Goal: Transaction & Acquisition: Purchase product/service

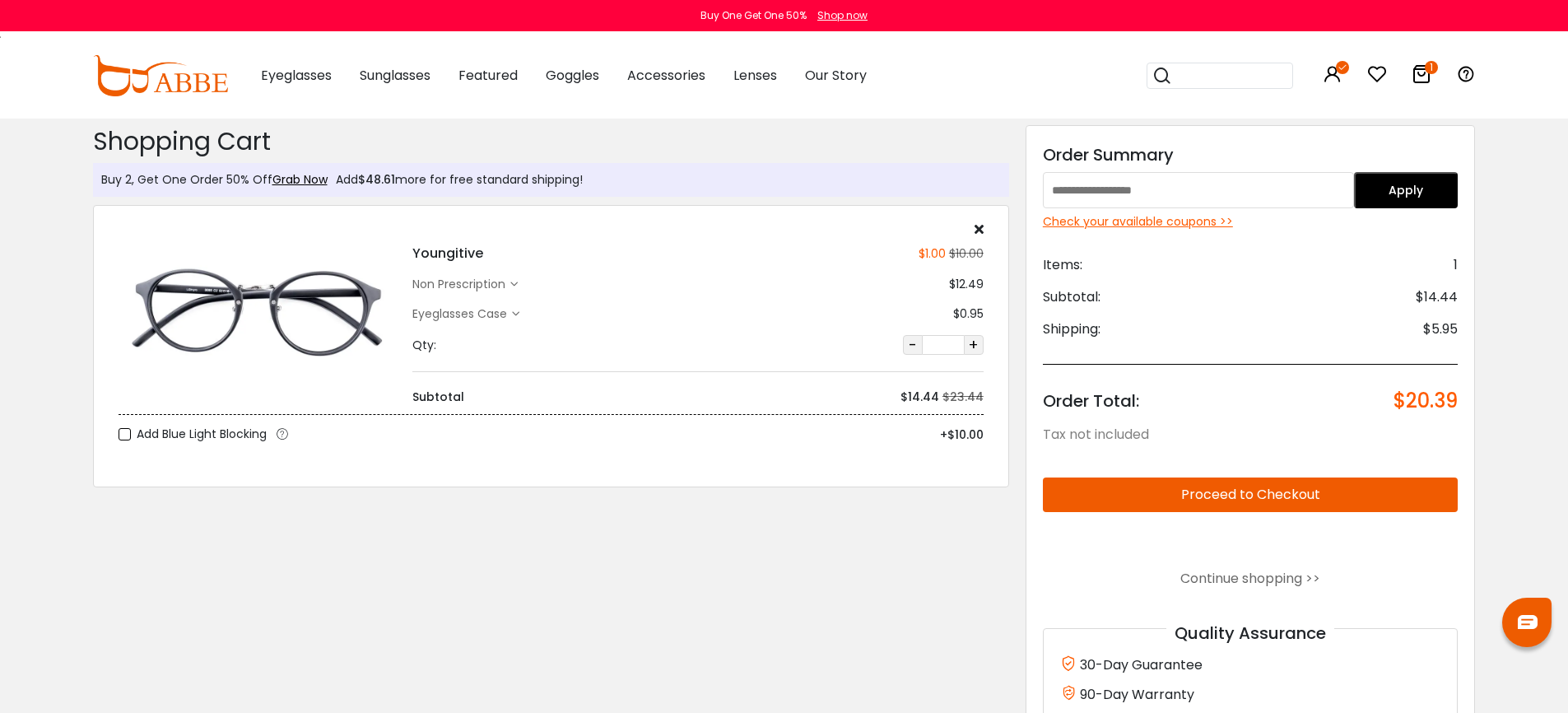
click at [152, 77] on img at bounding box center [160, 76] width 135 height 41
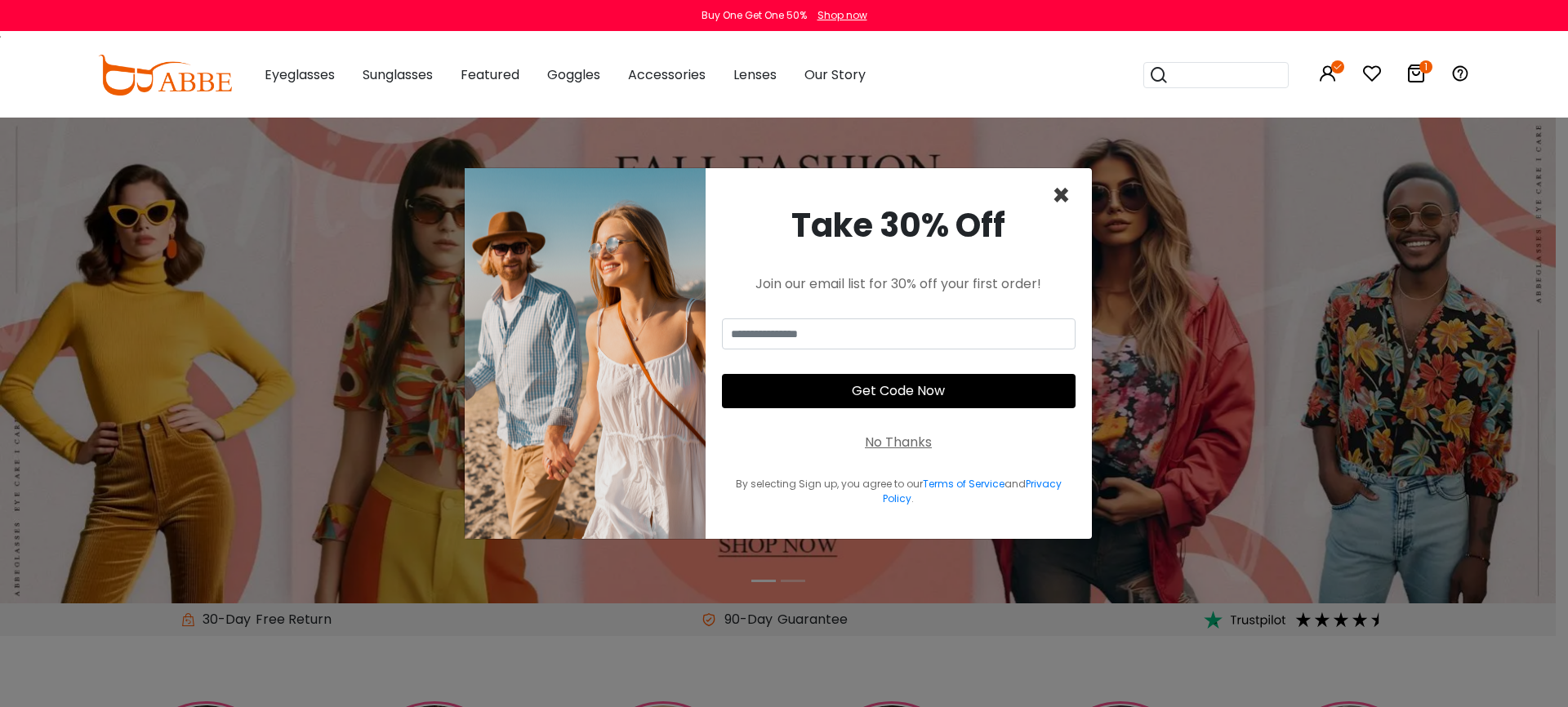
click at [1064, 196] on span "×" at bounding box center [1062, 196] width 19 height 42
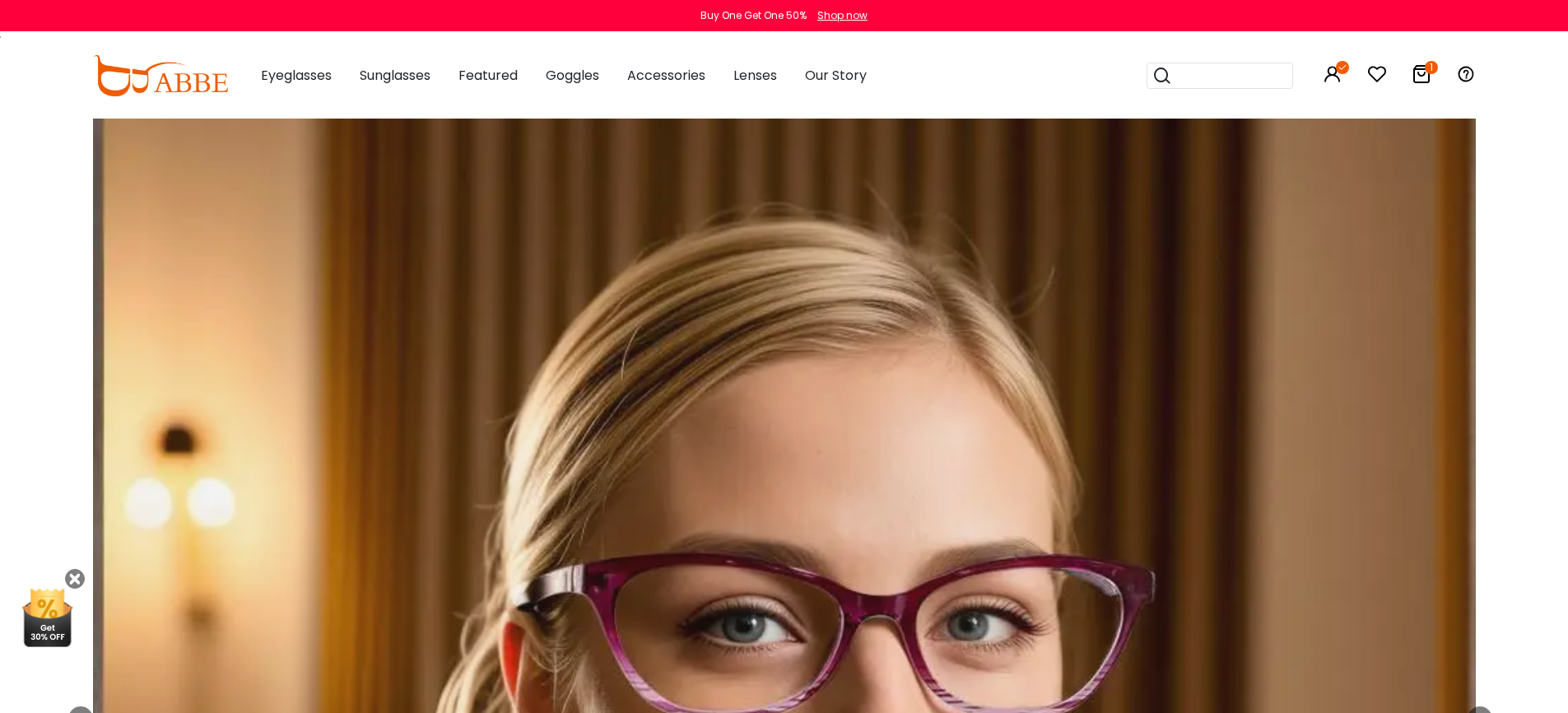
scroll to position [1126, 0]
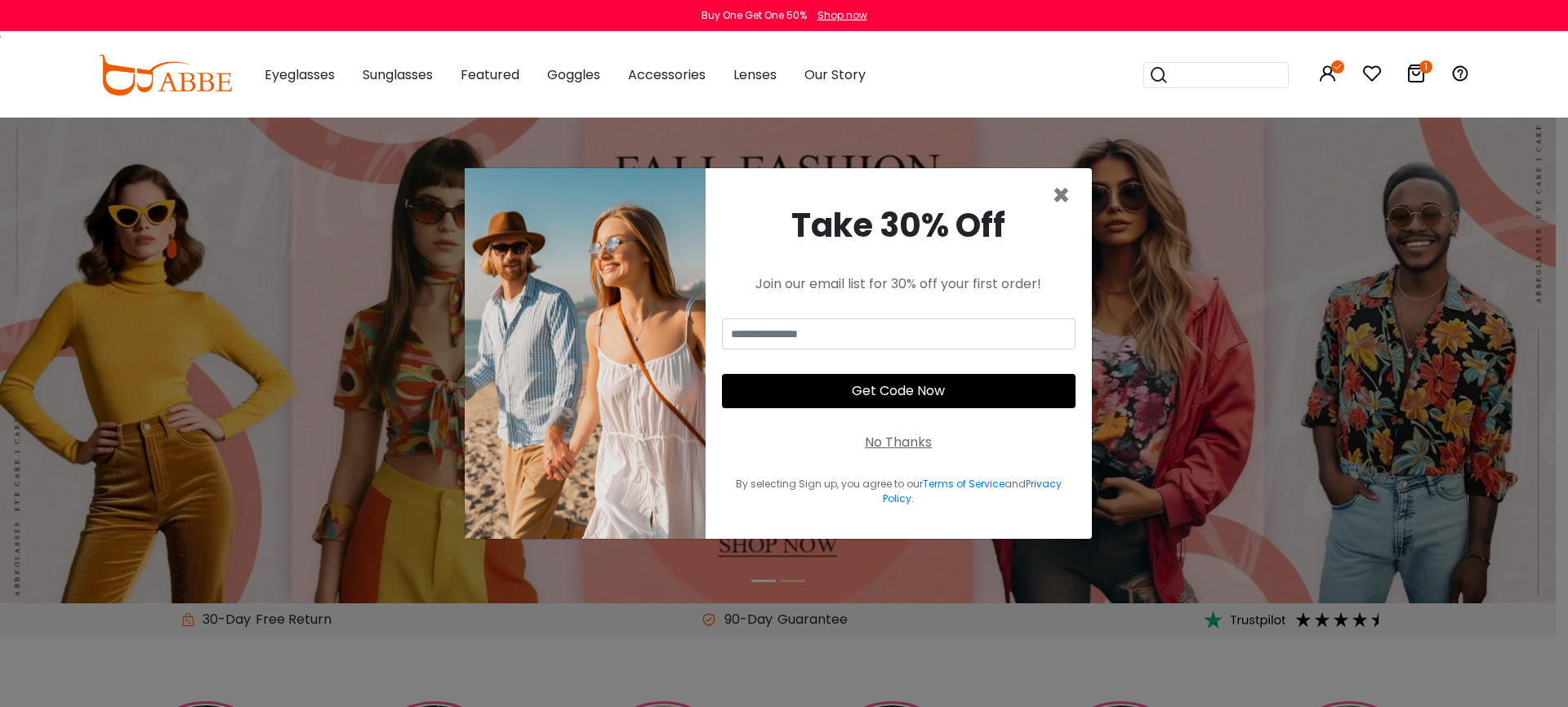
click at [909, 440] on div "No Thanks" at bounding box center [898, 443] width 67 height 19
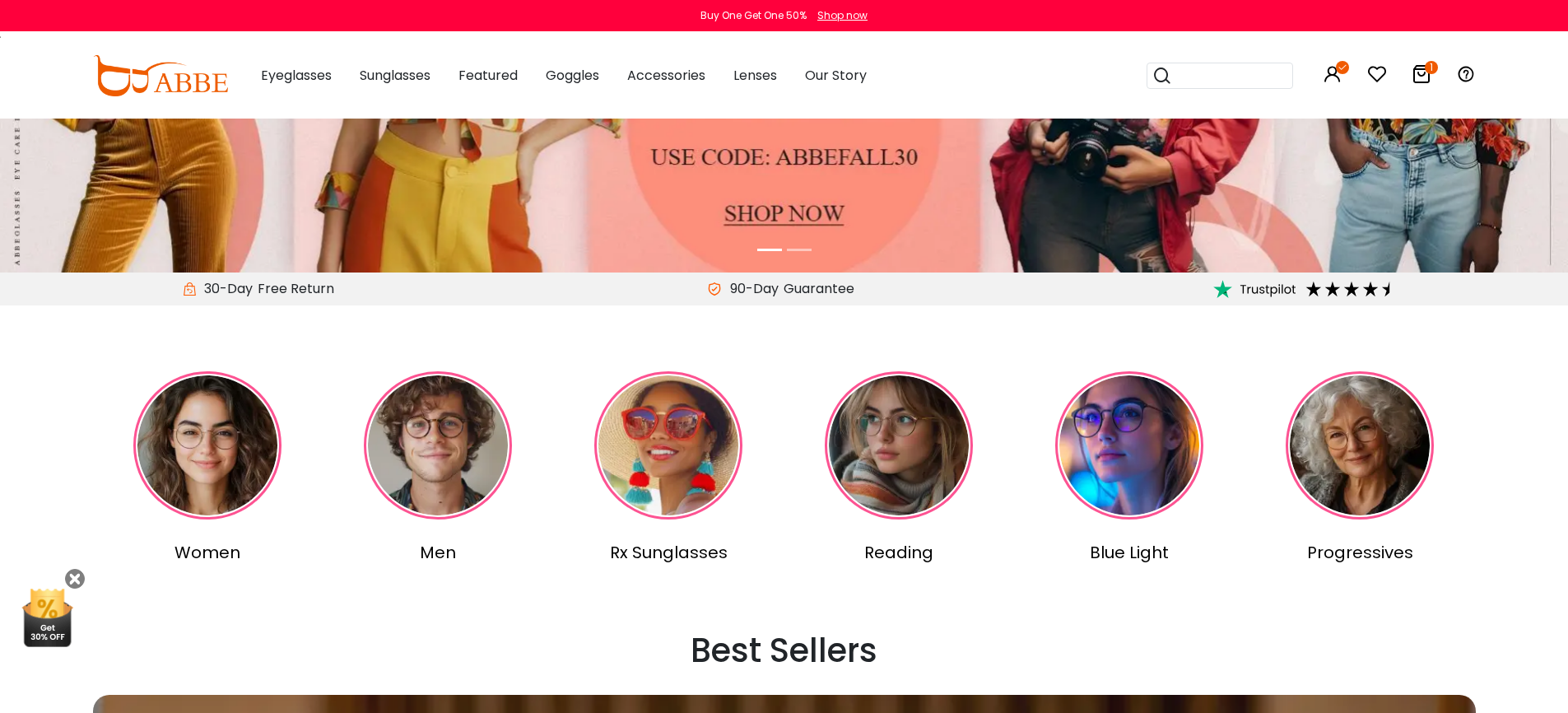
scroll to position [455, 0]
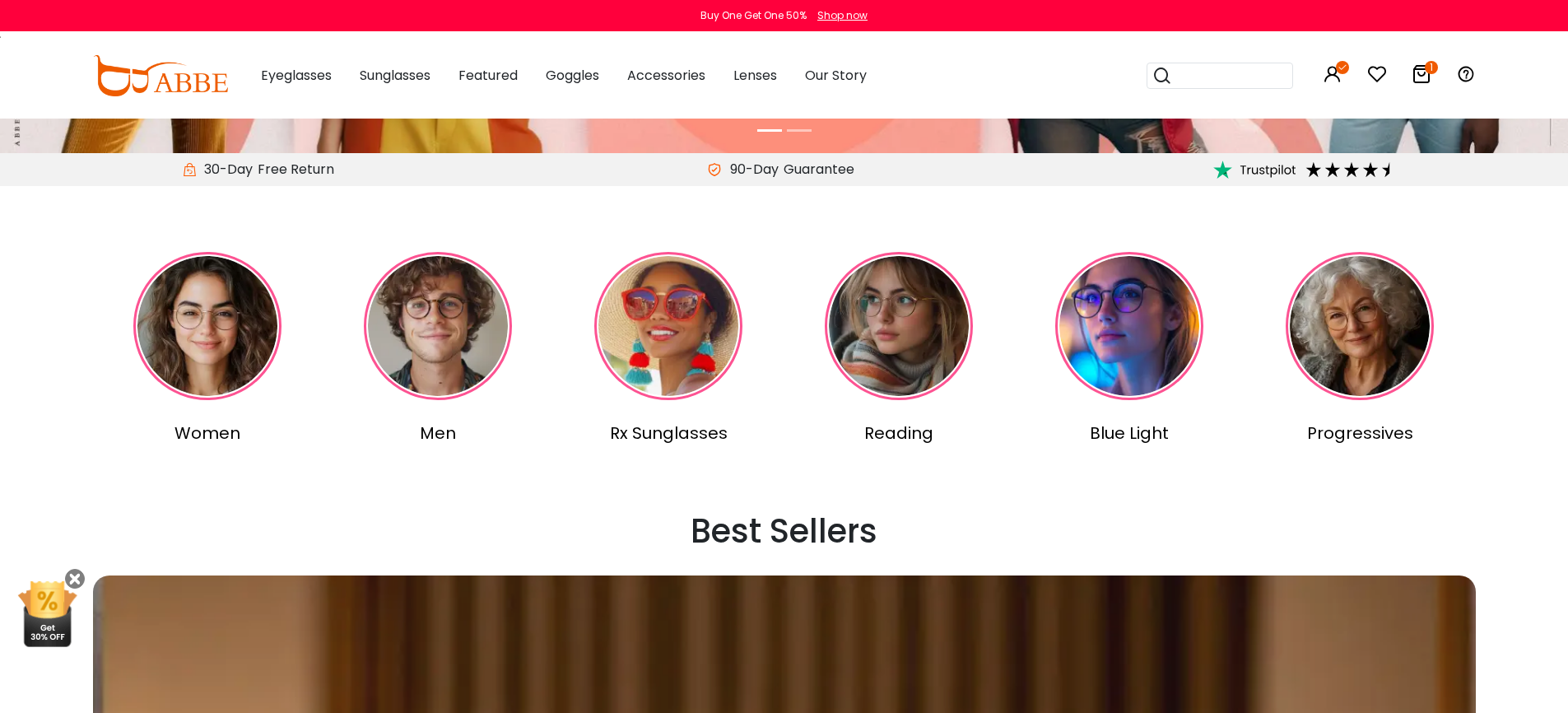
click at [201, 343] on img at bounding box center [208, 326] width 148 height 148
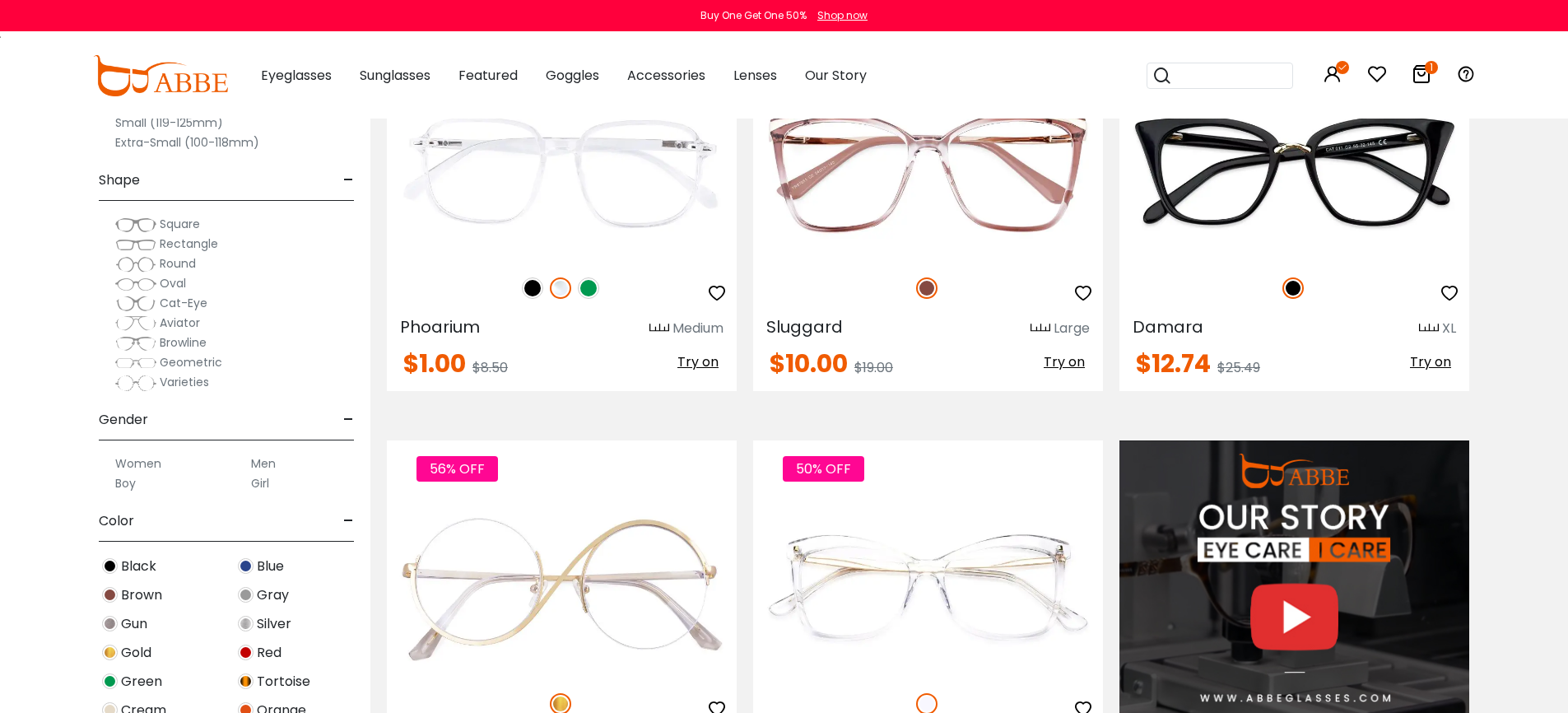
scroll to position [1702, 0]
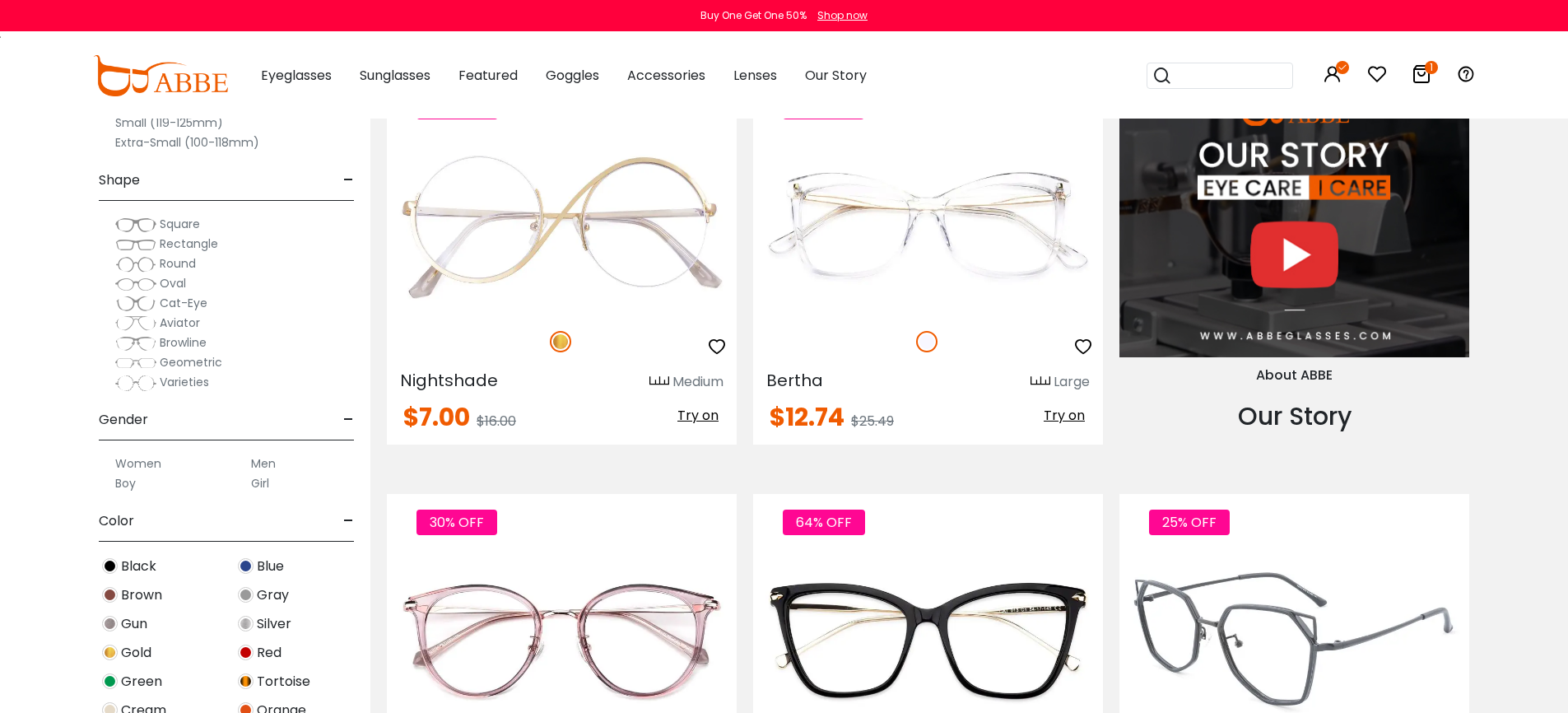
click at [1274, 599] on img at bounding box center [1294, 641] width 350 height 175
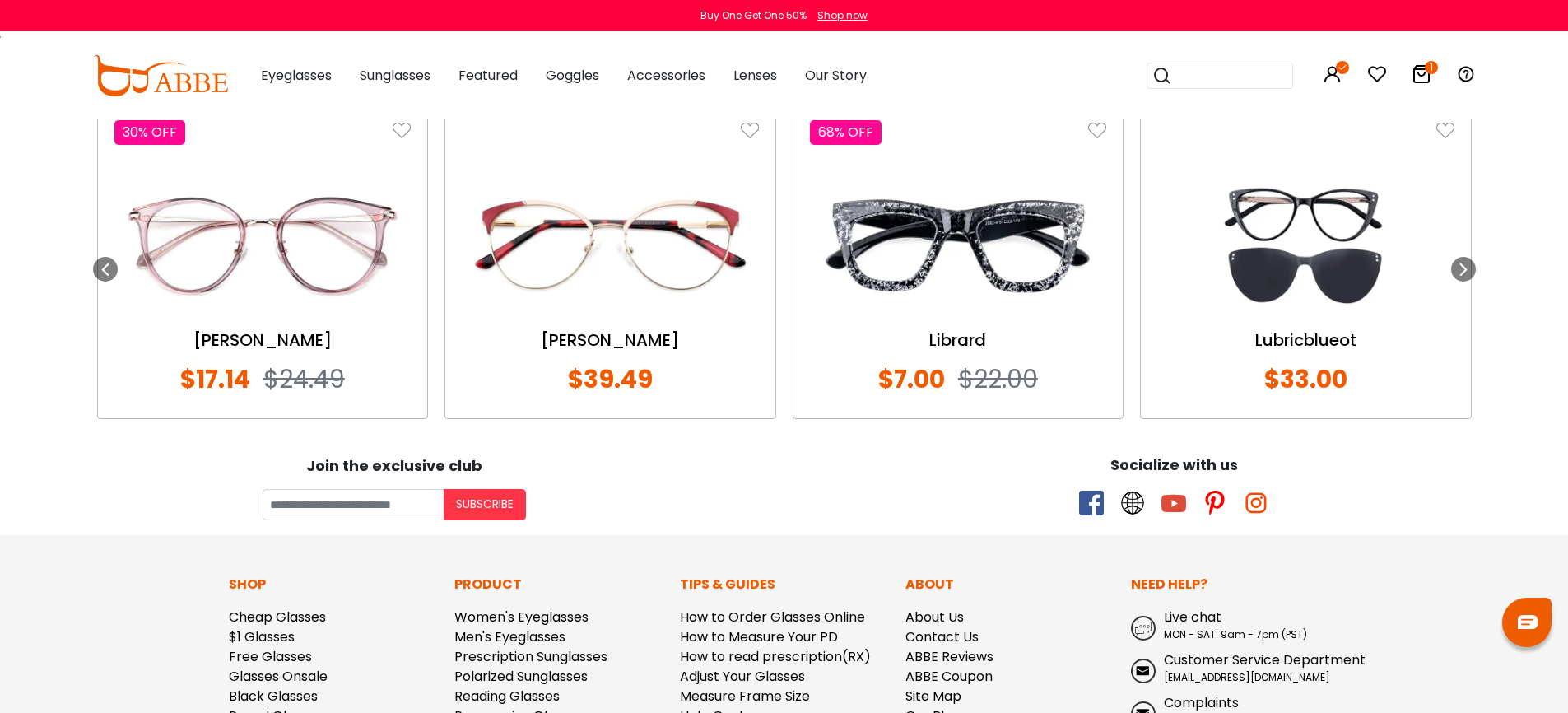
scroll to position [1976, 0]
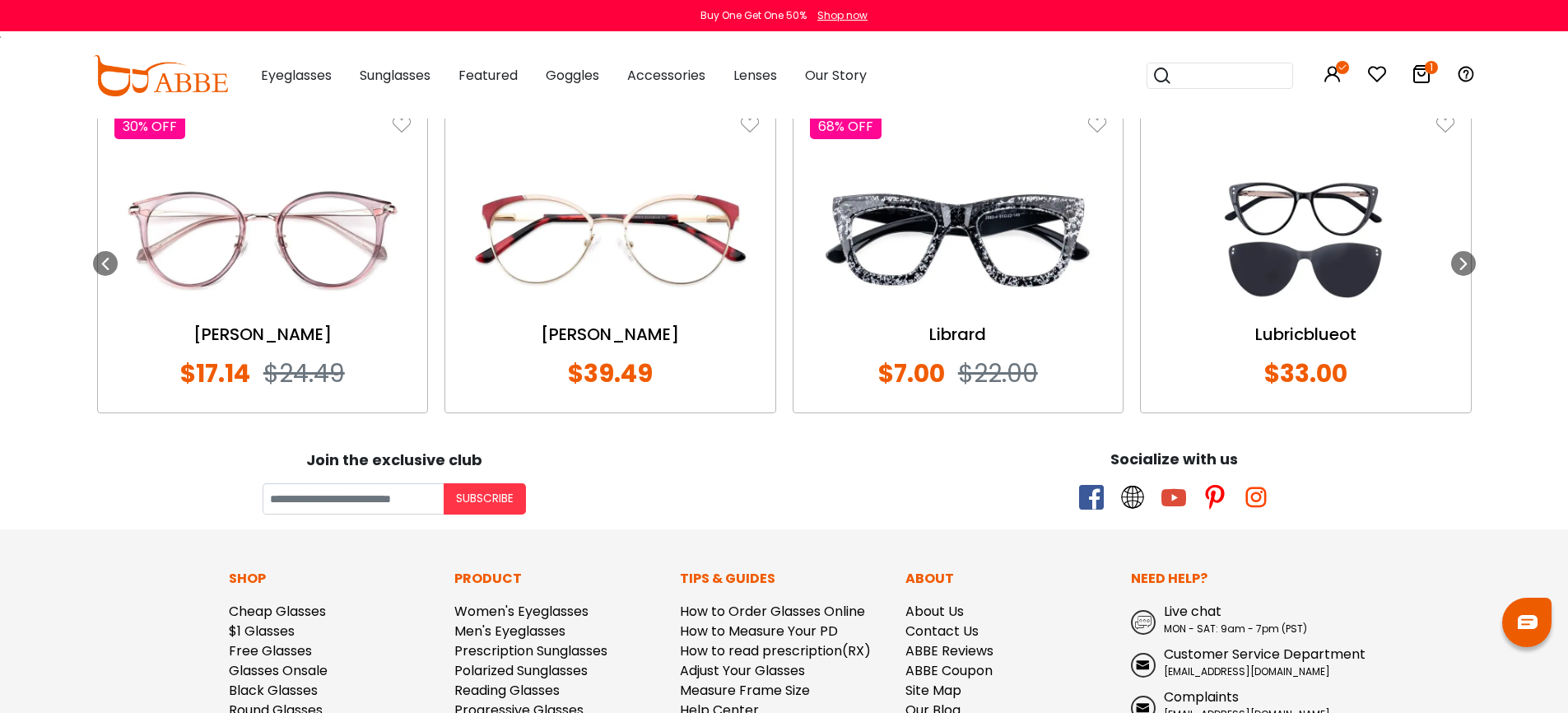
click at [957, 286] on img at bounding box center [959, 239] width 297 height 148
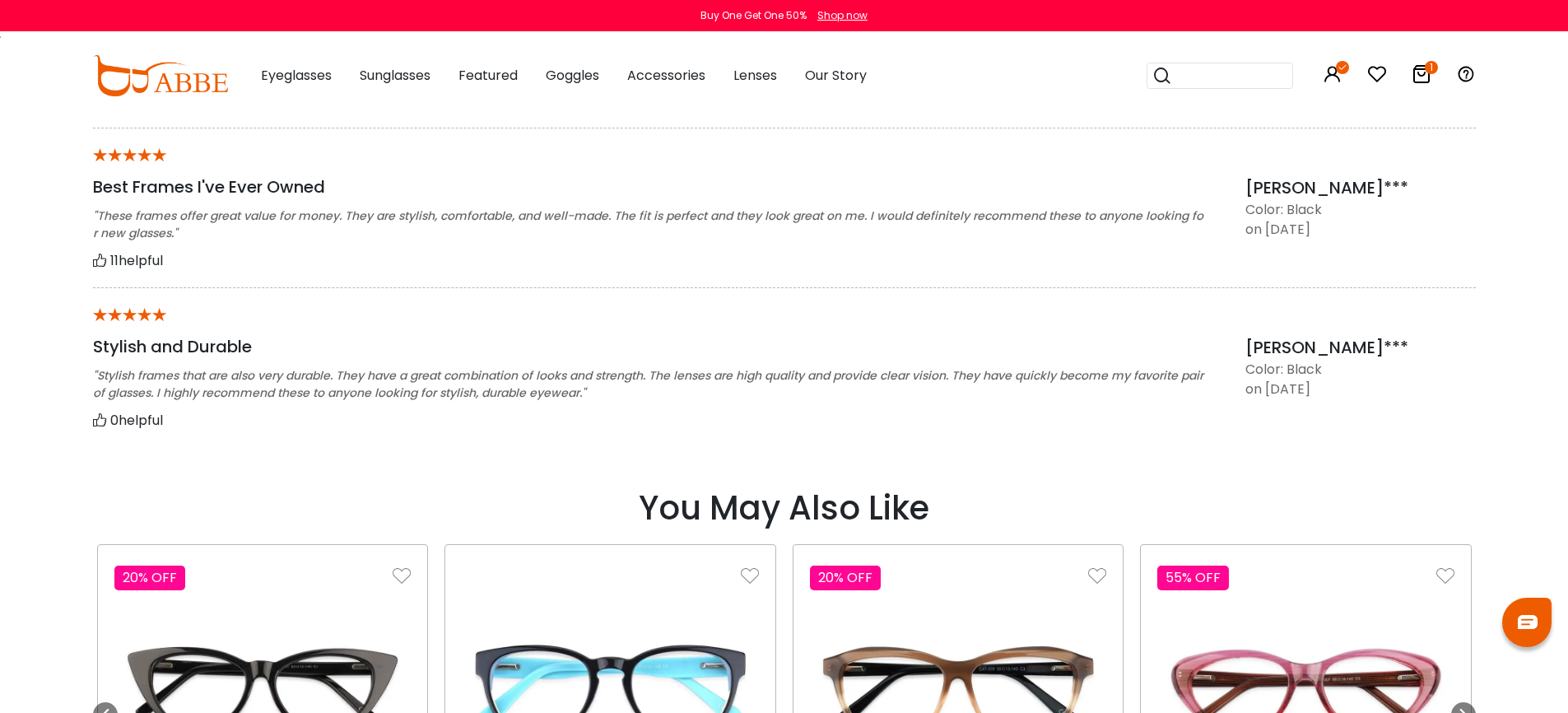
scroll to position [1817, 0]
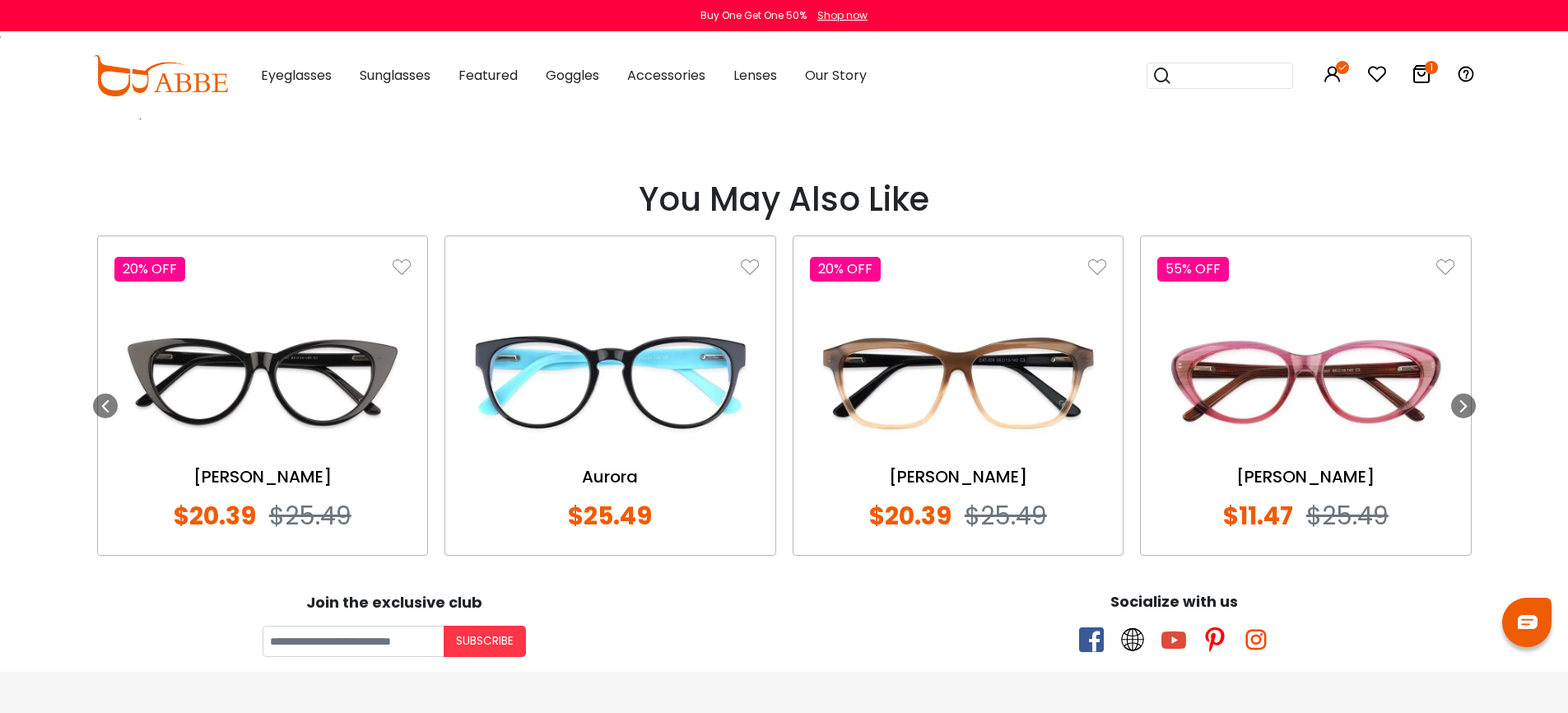
click at [1324, 412] on img at bounding box center [1306, 382] width 297 height 148
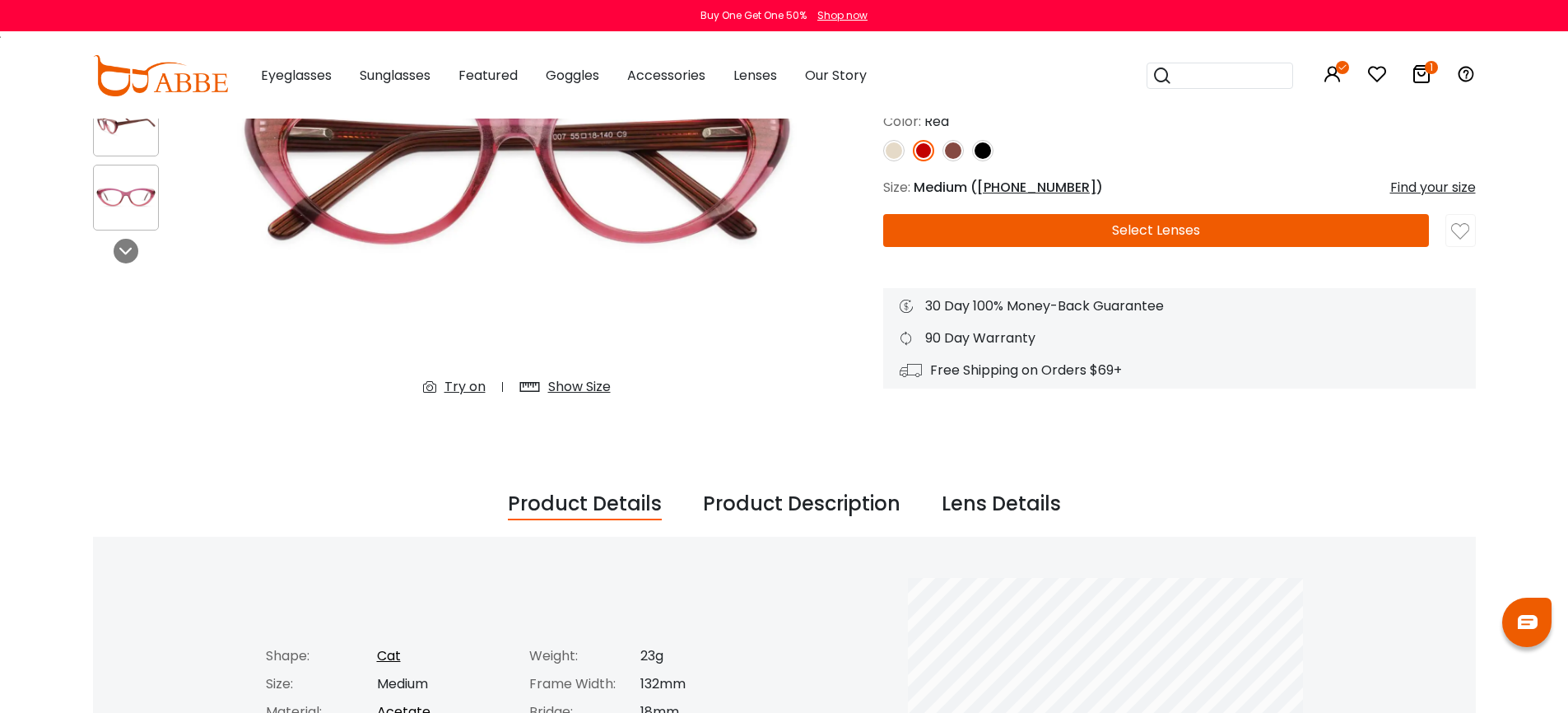
scroll to position [455, 0]
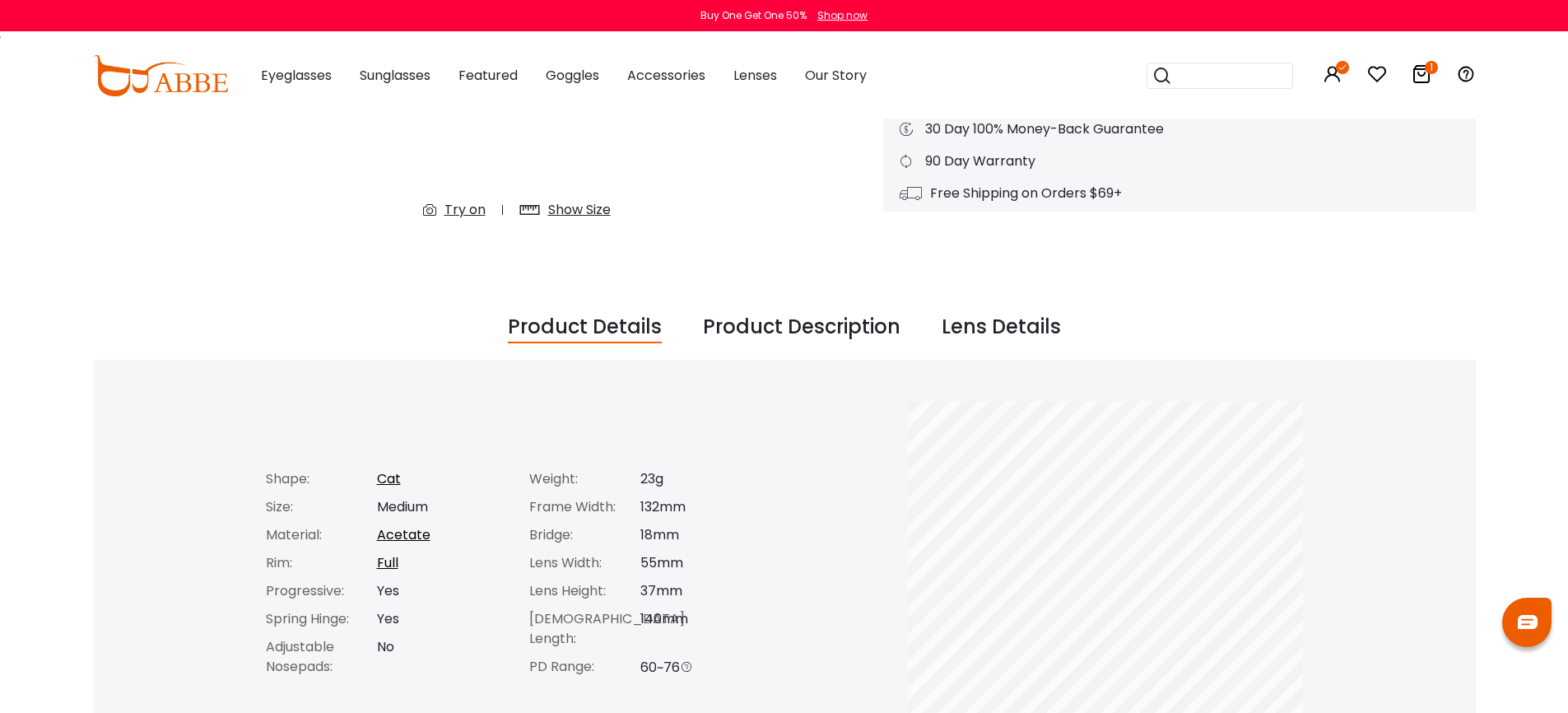
click at [157, 86] on img at bounding box center [160, 76] width 135 height 41
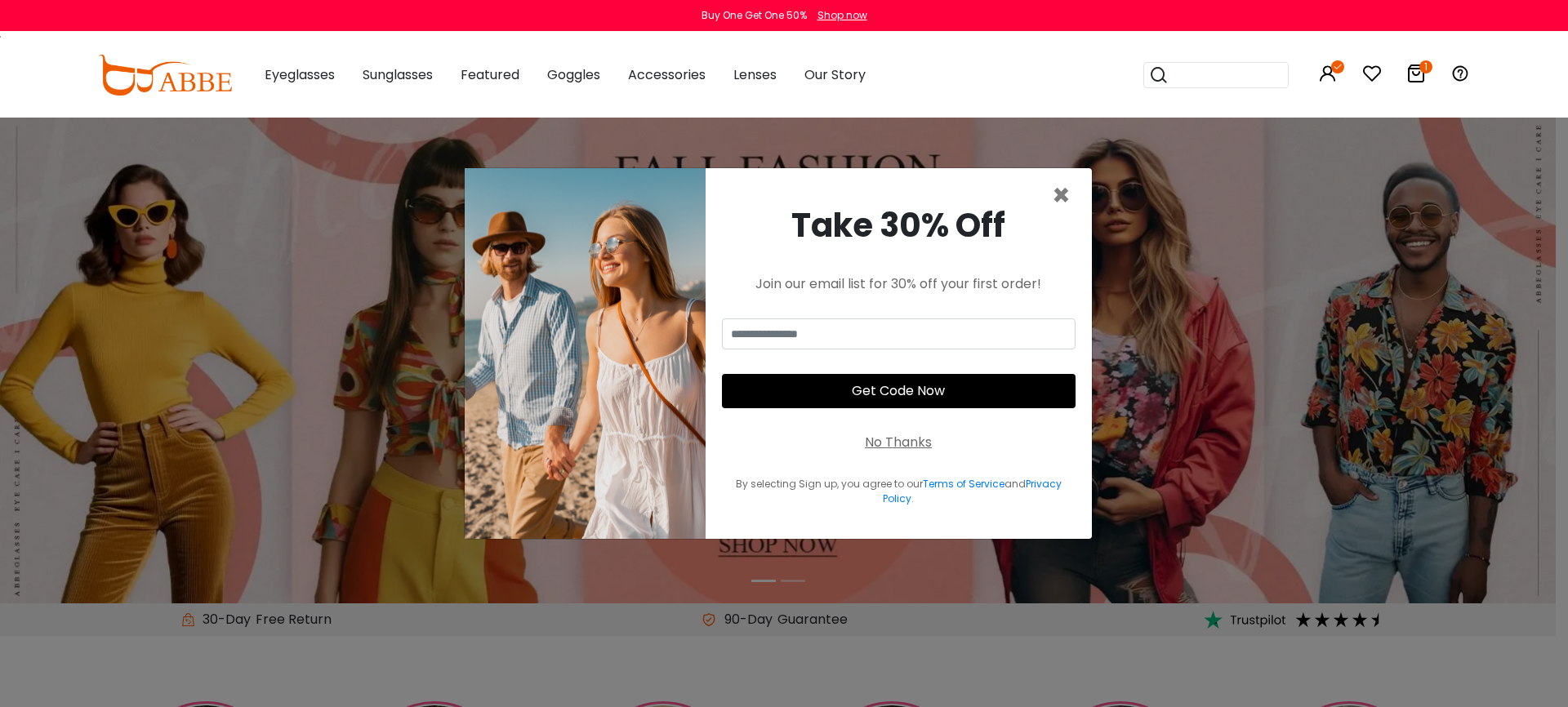
drag, startPoint x: 924, startPoint y: 439, endPoint x: 1008, endPoint y: 434, distance: 84.1
click at [924, 439] on div "No Thanks" at bounding box center [898, 443] width 67 height 19
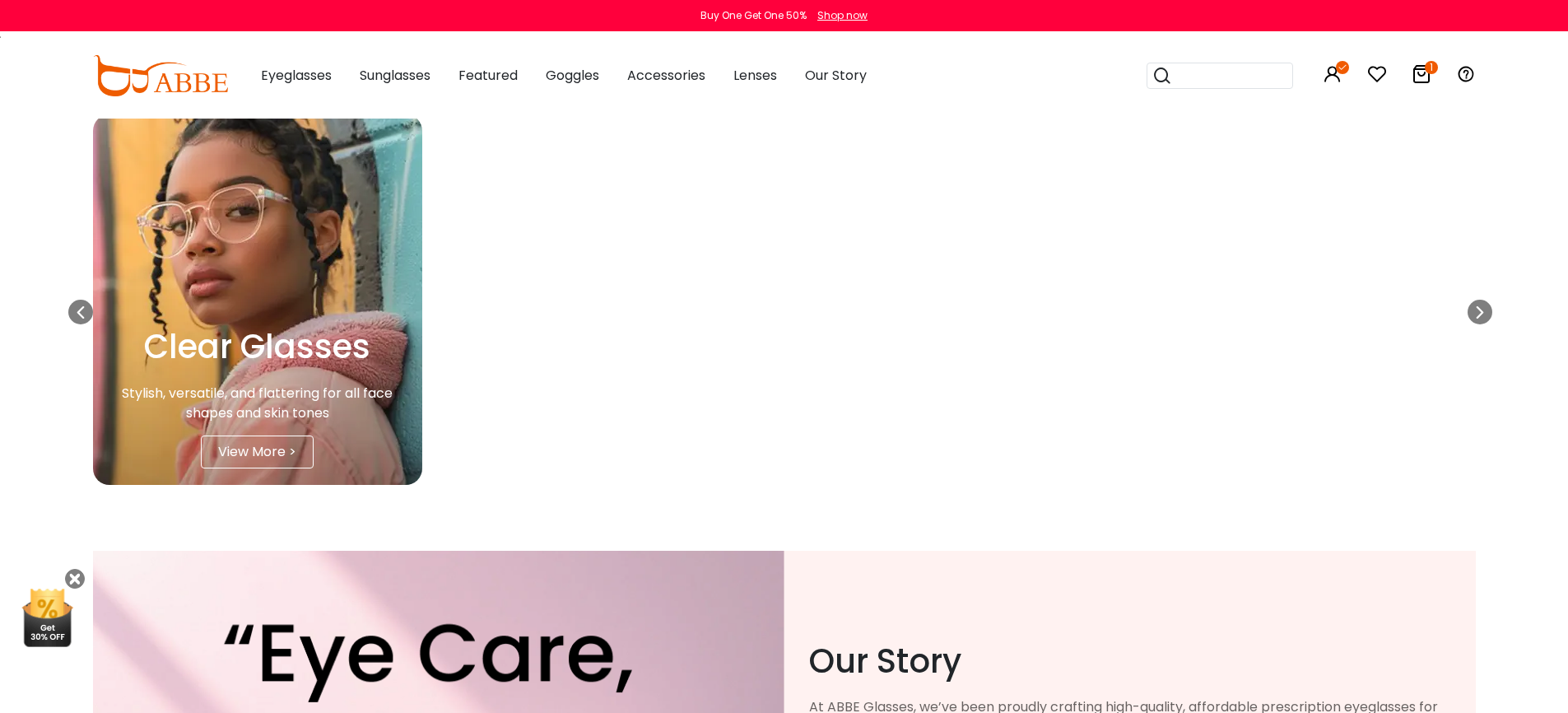
scroll to position [4571, 0]
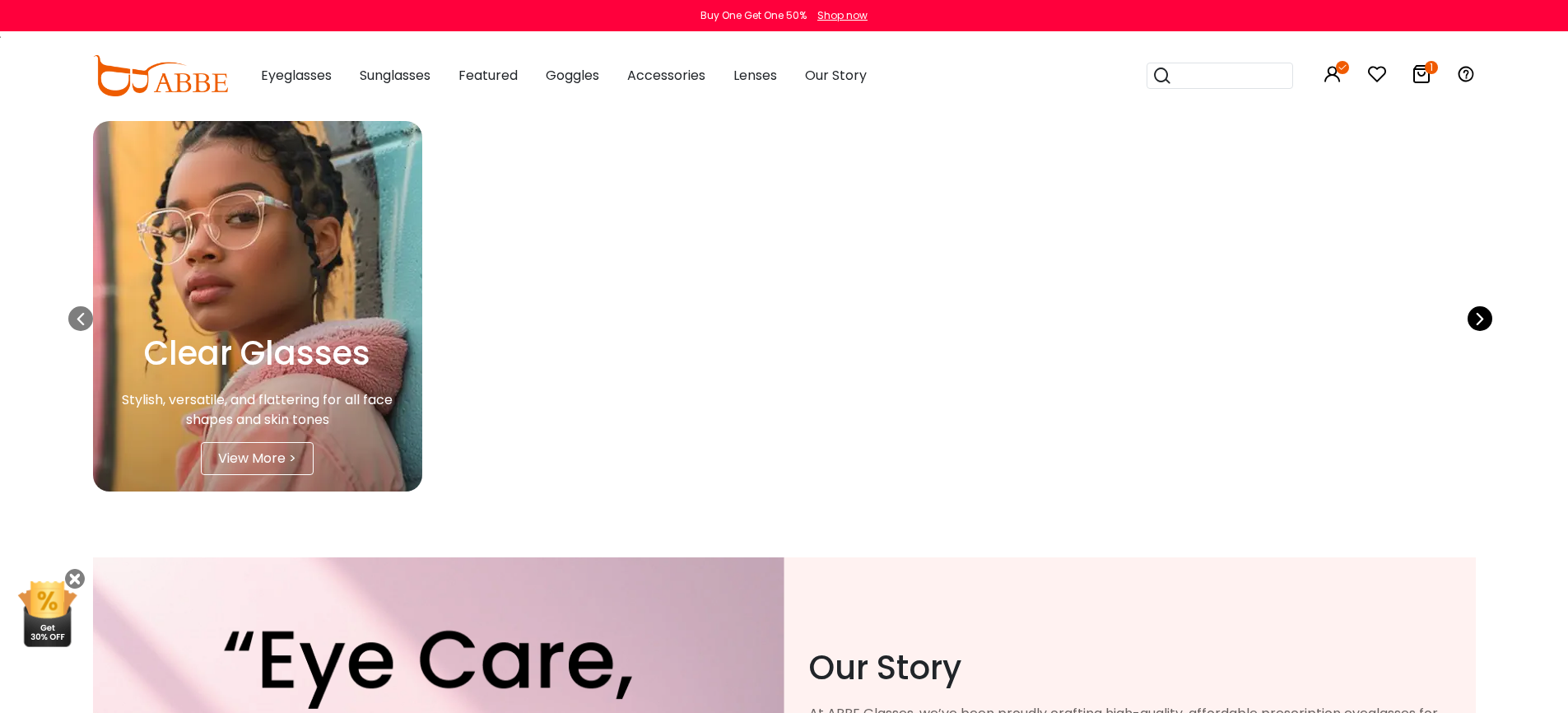
click at [1483, 321] on icon at bounding box center [1480, 319] width 13 height 25
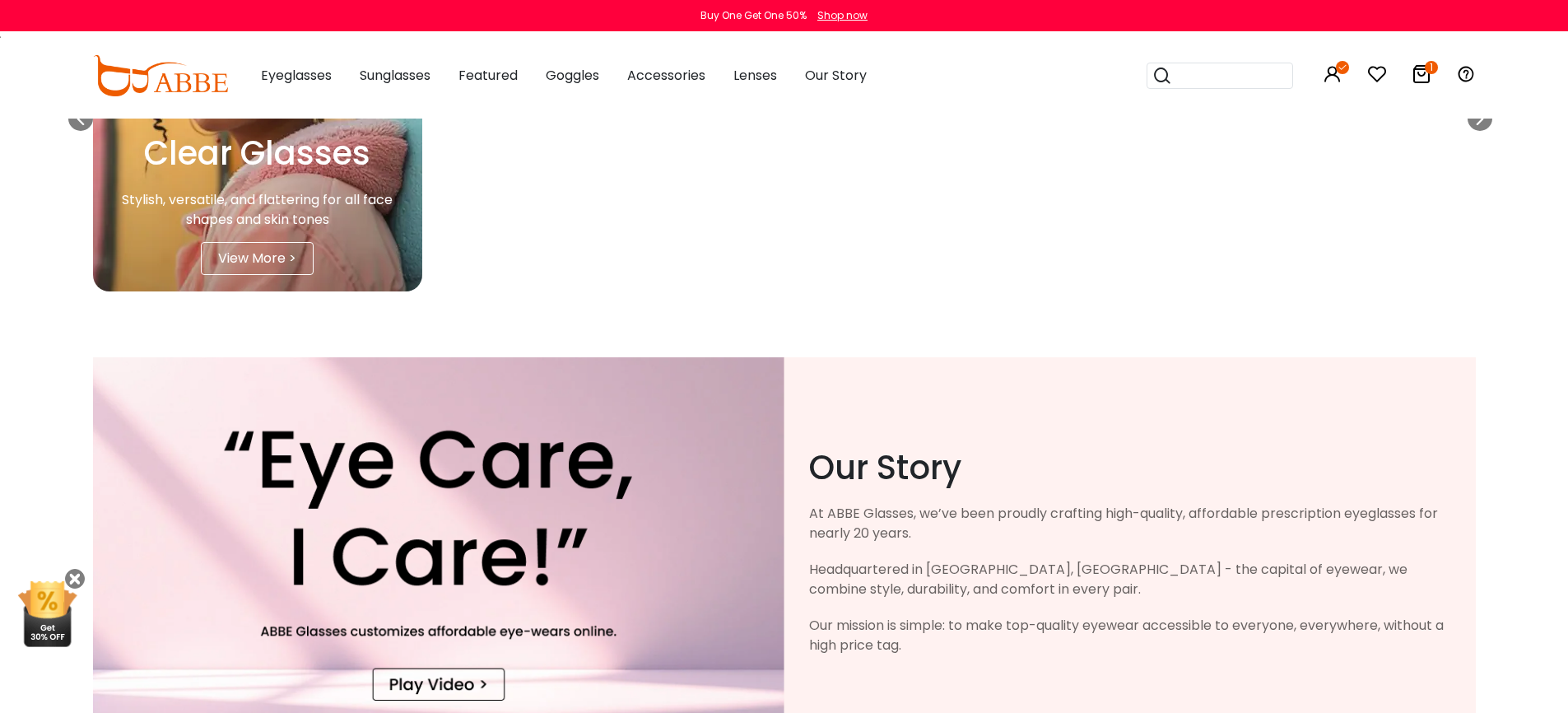
scroll to position [4889, 0]
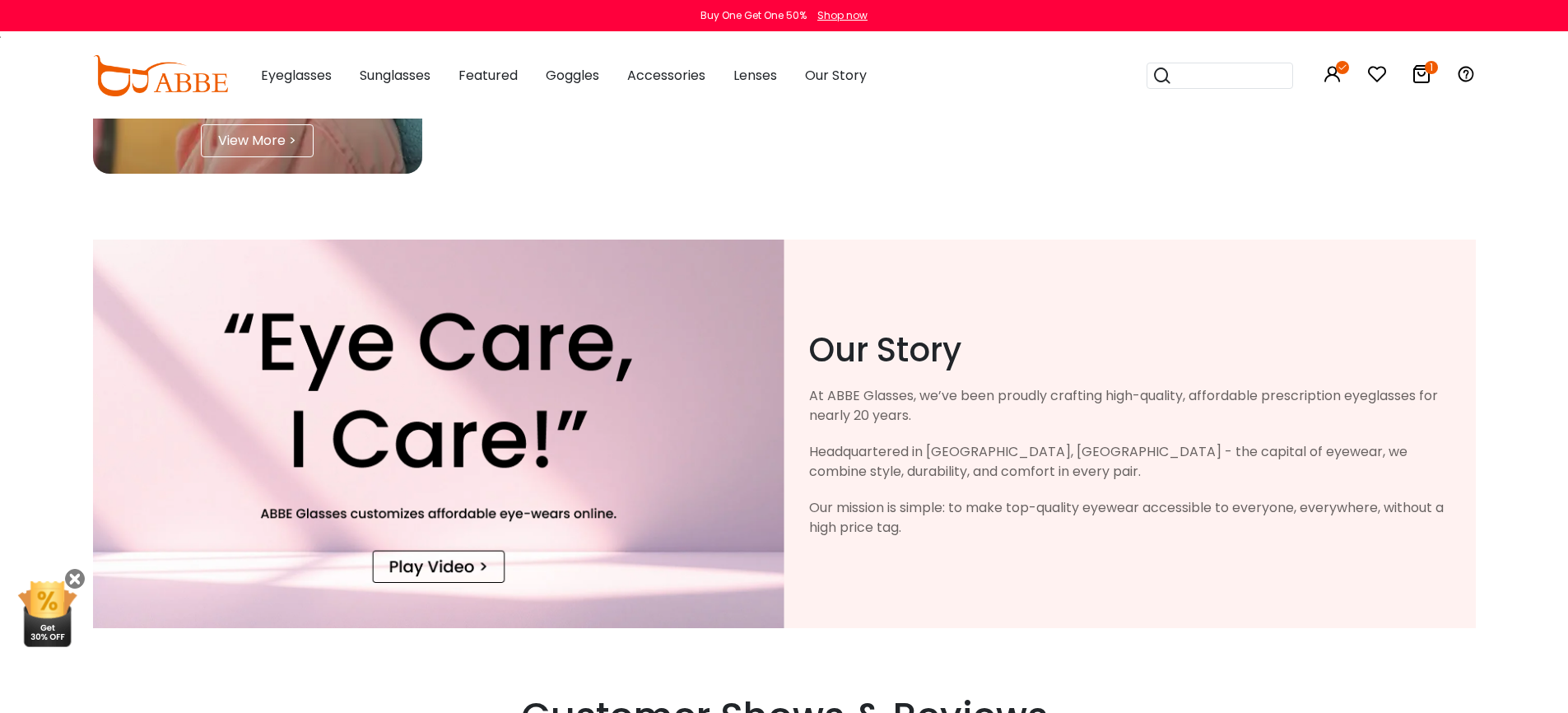
click at [1080, 451] on div "Headquartered in Danyang, China - the capital of eyewear, we combine style, dur…" at bounding box center [1131, 461] width 642 height 40
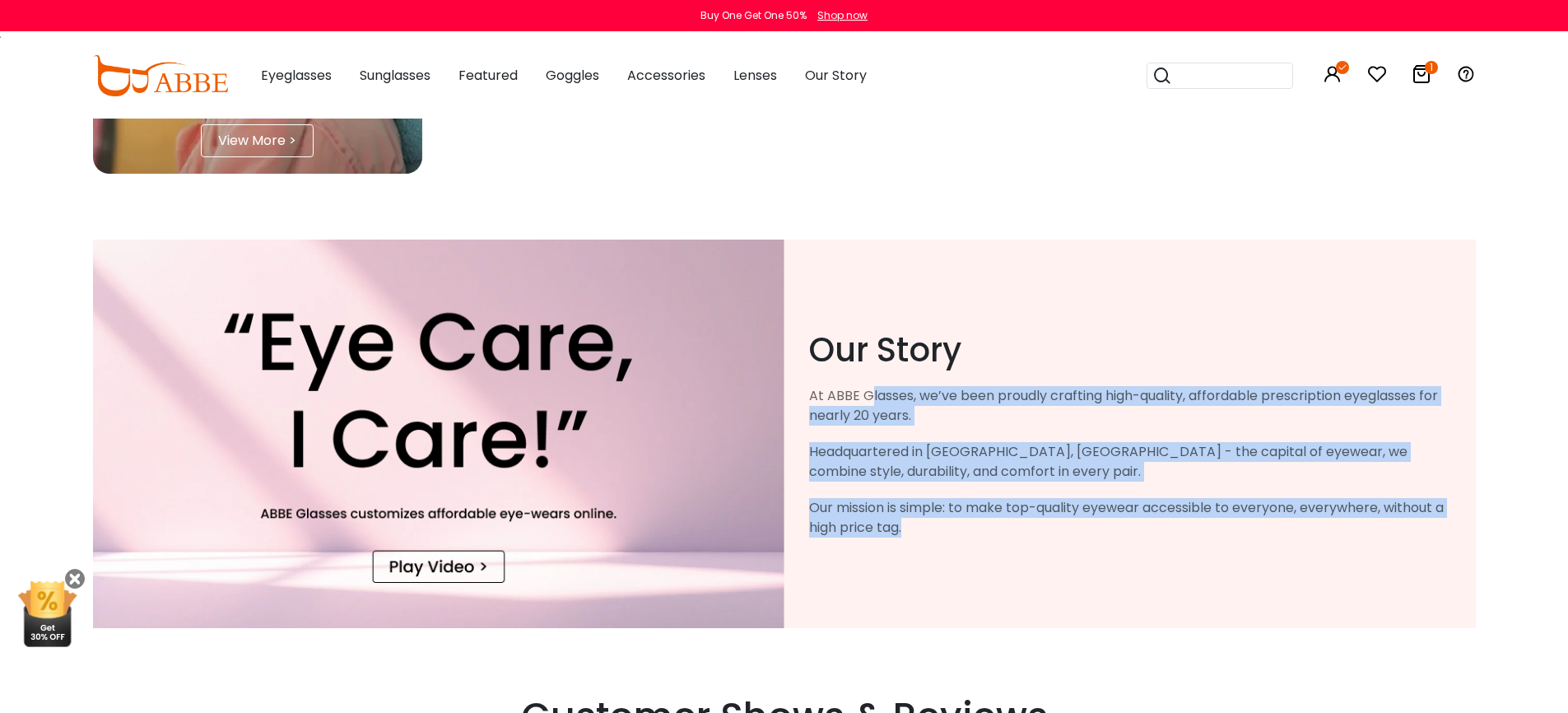
drag, startPoint x: 876, startPoint y: 399, endPoint x: 1110, endPoint y: 545, distance: 275.8
click at [1111, 546] on div "Our Story At ABBE Glasses, we’ve been proudly crafting high-quality, affordable…" at bounding box center [1131, 434] width 692 height 257
drag, startPoint x: 1110, startPoint y: 545, endPoint x: 1171, endPoint y: 502, distance: 74.6
click at [1110, 545] on div "Our Story At ABBE Glasses, we’ve been proudly crafting high-quality, affordable…" at bounding box center [1131, 434] width 692 height 257
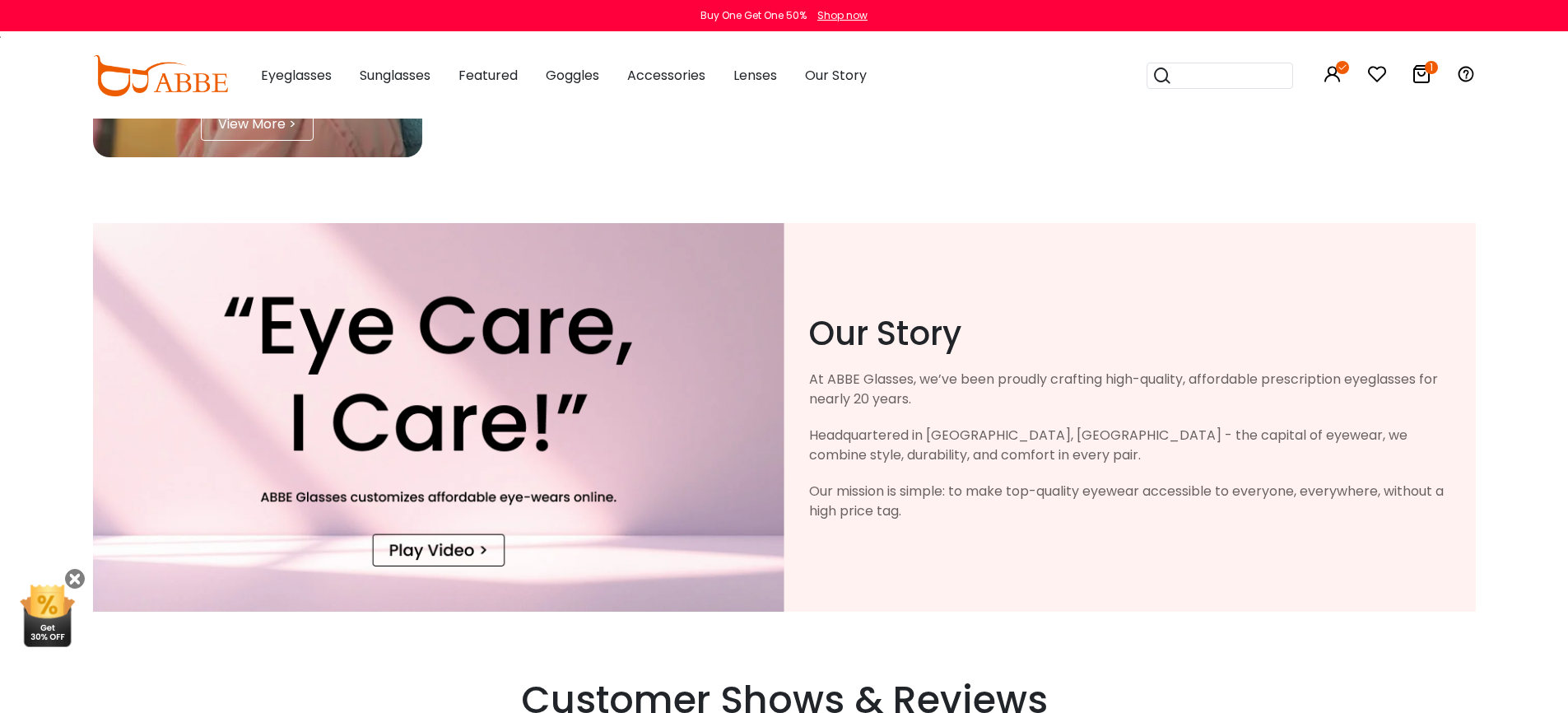
scroll to position [4920, 0]
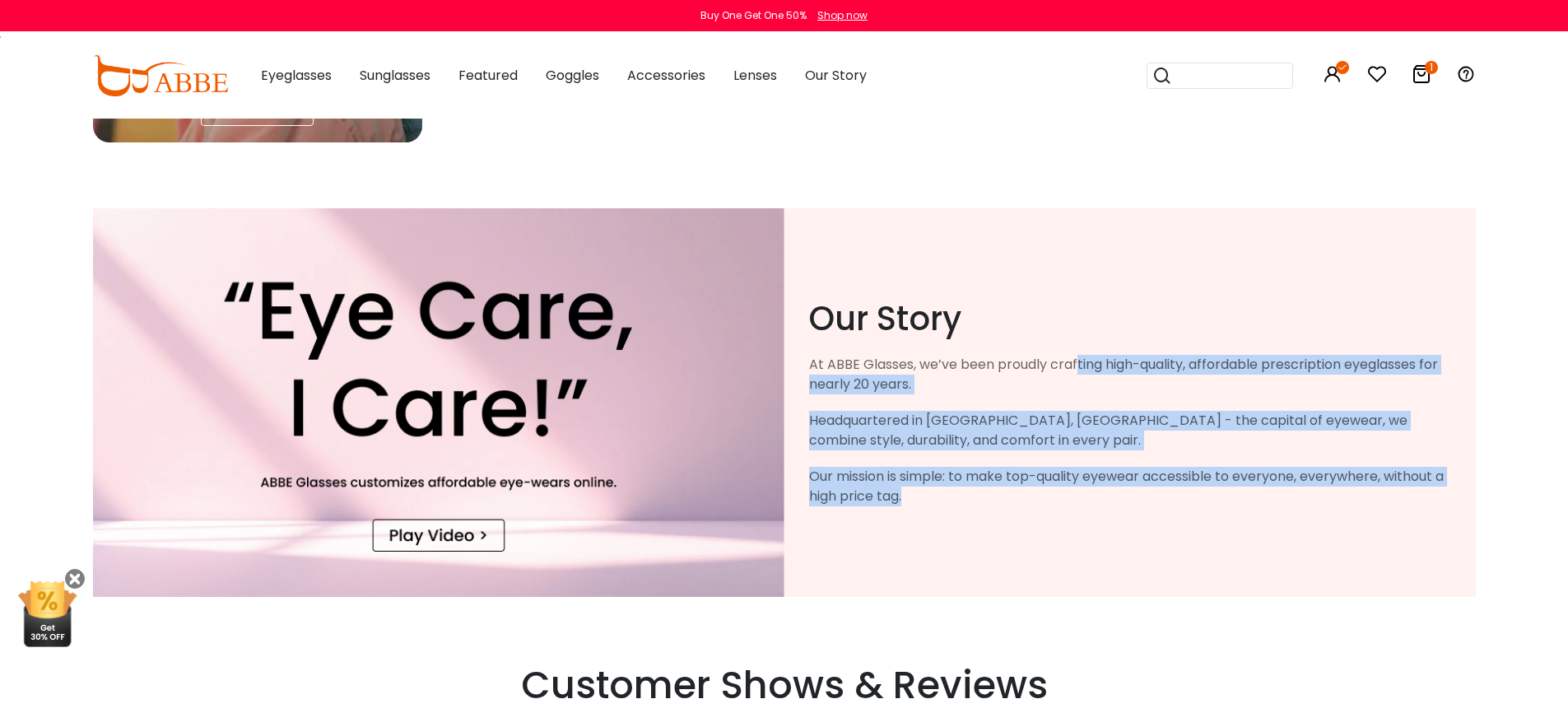
drag, startPoint x: 1080, startPoint y: 365, endPoint x: 1150, endPoint y: 510, distance: 161.0
click at [1150, 510] on div "Our Story At ABBE Glasses, we’ve been proudly crafting high-quality, affordable…" at bounding box center [1131, 403] width 692 height 257
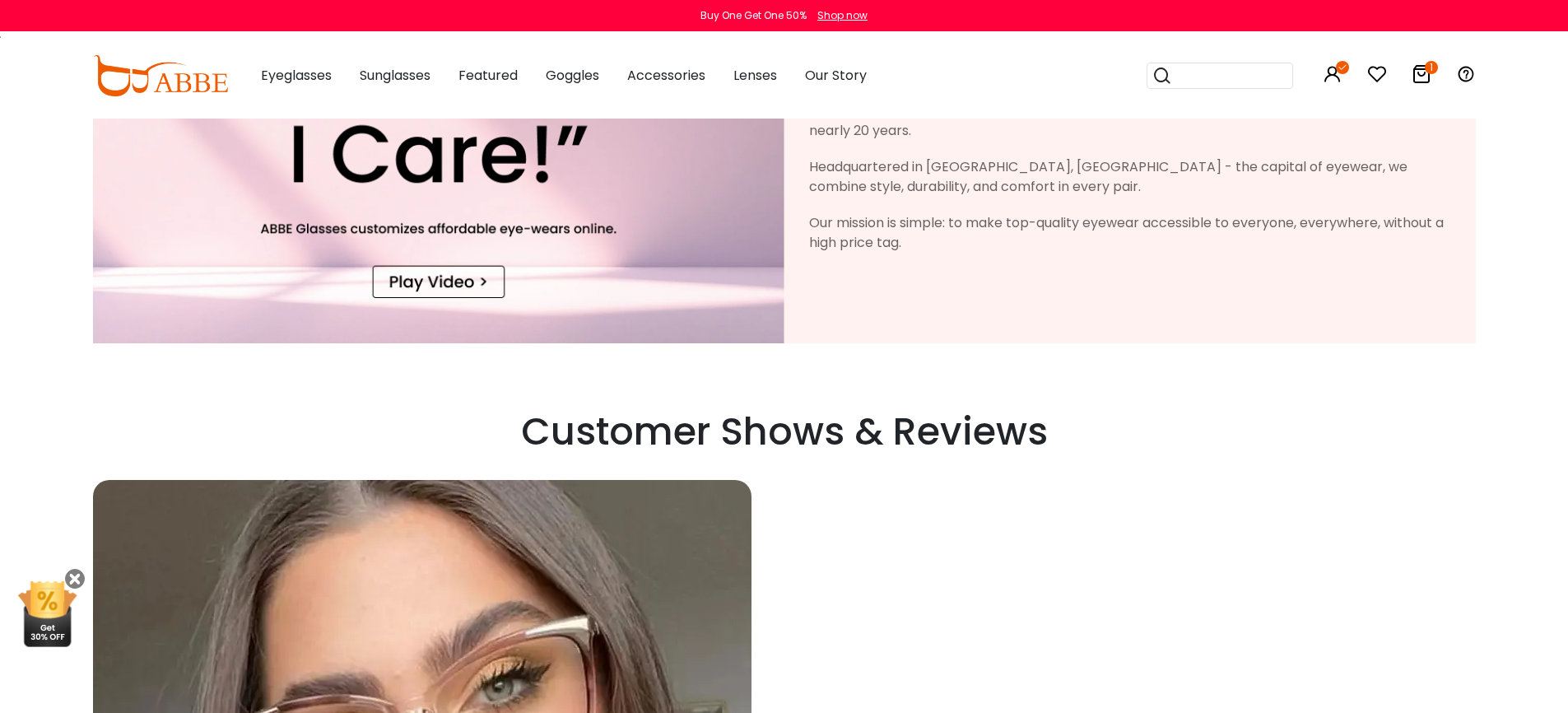
scroll to position [5191, 0]
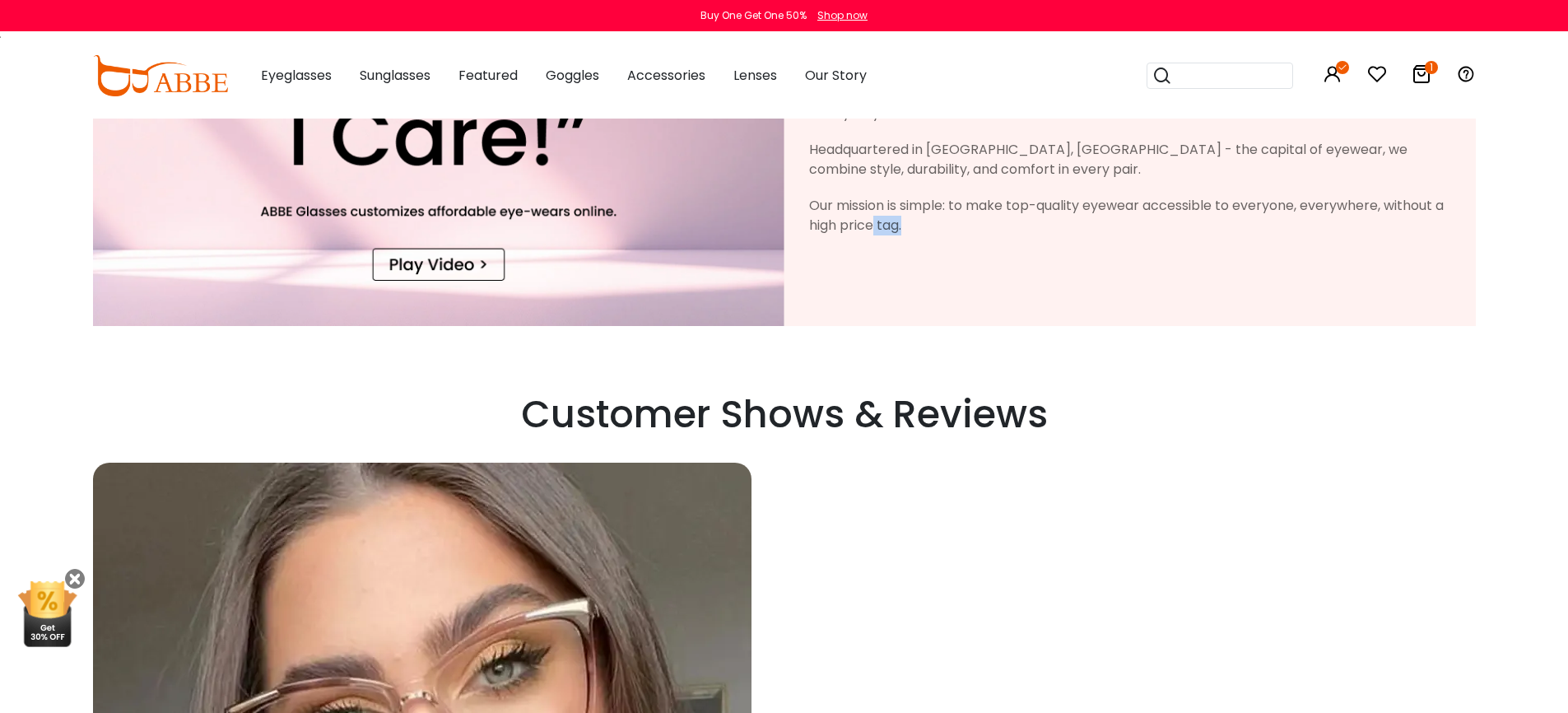
drag, startPoint x: 885, startPoint y: 224, endPoint x: 922, endPoint y: 233, distance: 38.1
click at [922, 233] on div "Our mission is simple: to make top-quality eyewear accessible to everyone, ever…" at bounding box center [1131, 216] width 642 height 40
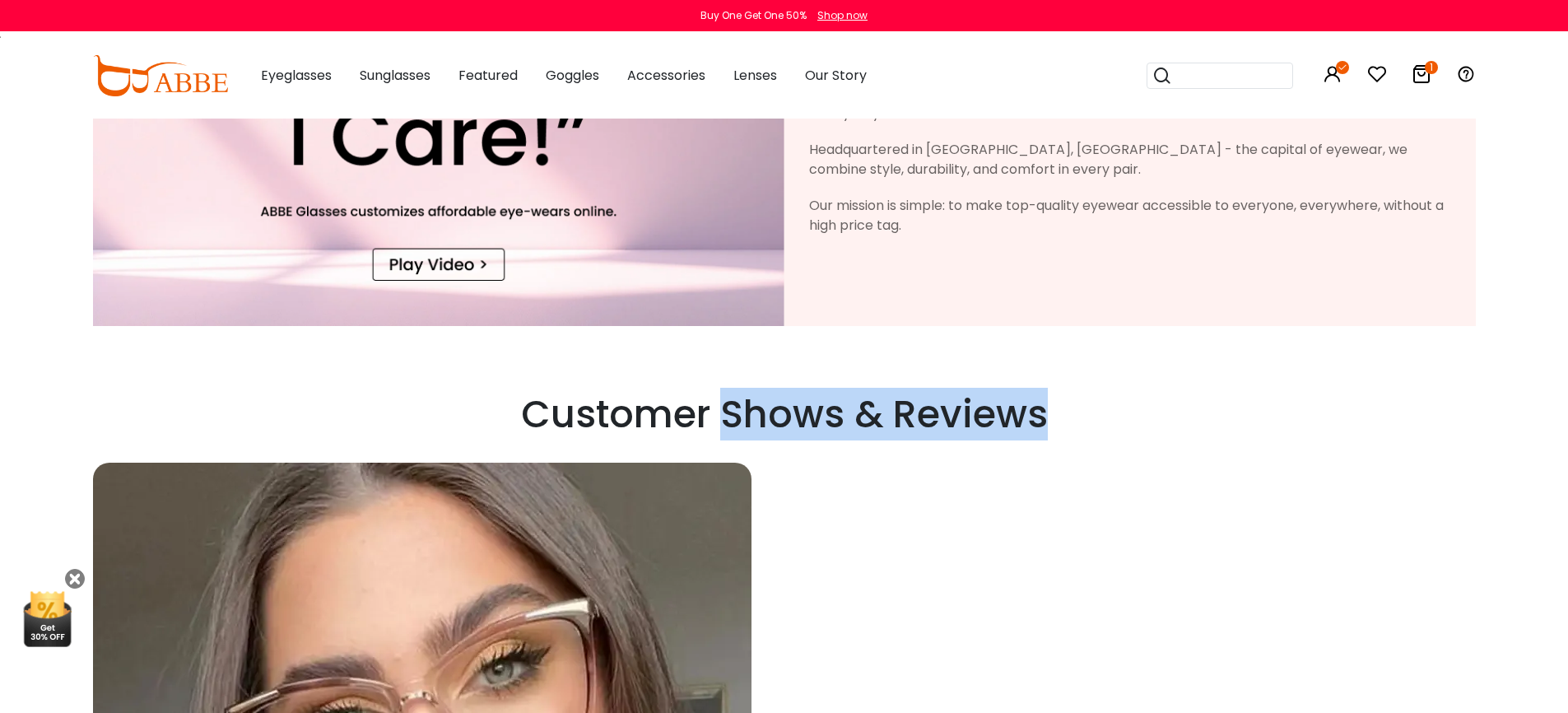
drag, startPoint x: 723, startPoint y: 418, endPoint x: 1103, endPoint y: 415, distance: 380.0
click at [1103, 415] on h2 "Customer Shows & Reviews" at bounding box center [784, 414] width 1568 height 45
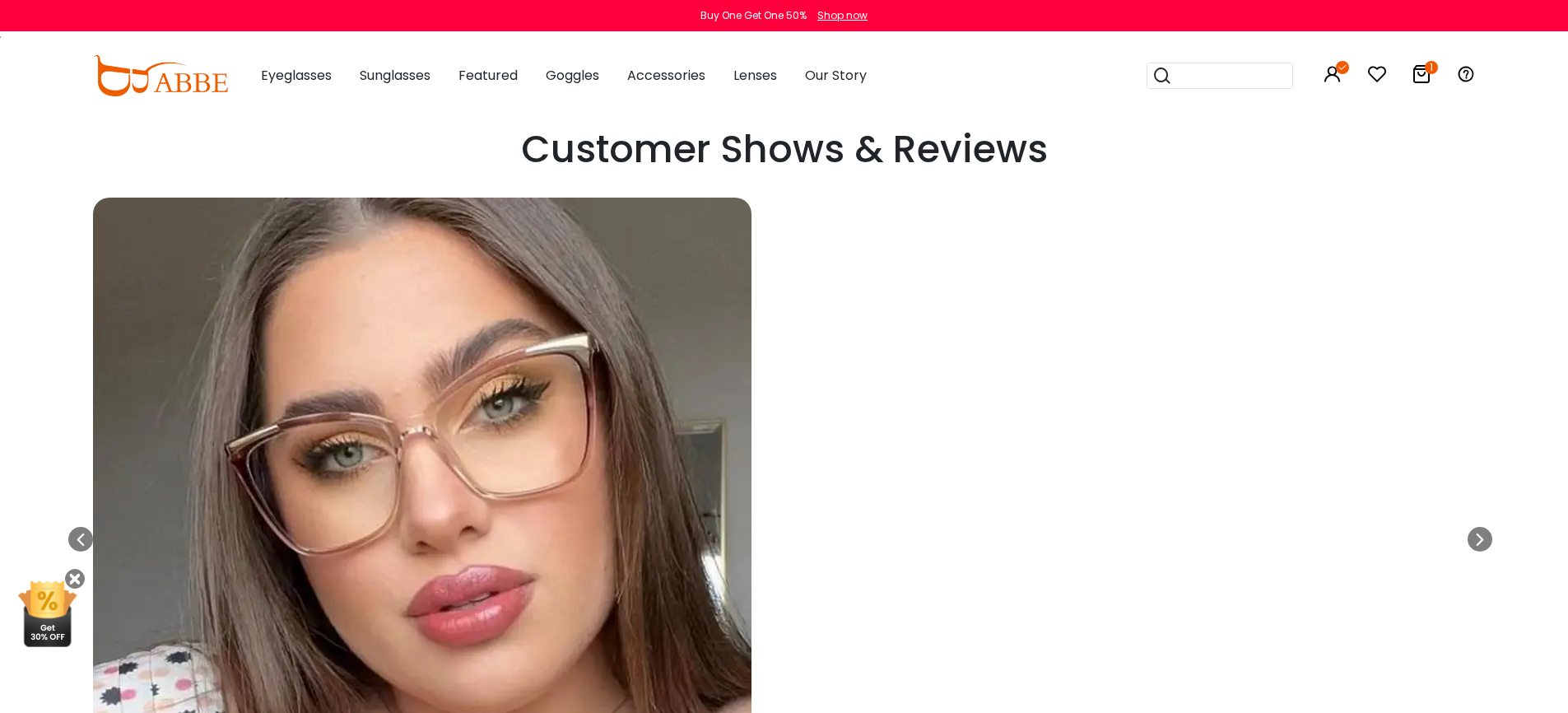
scroll to position [5727, 0]
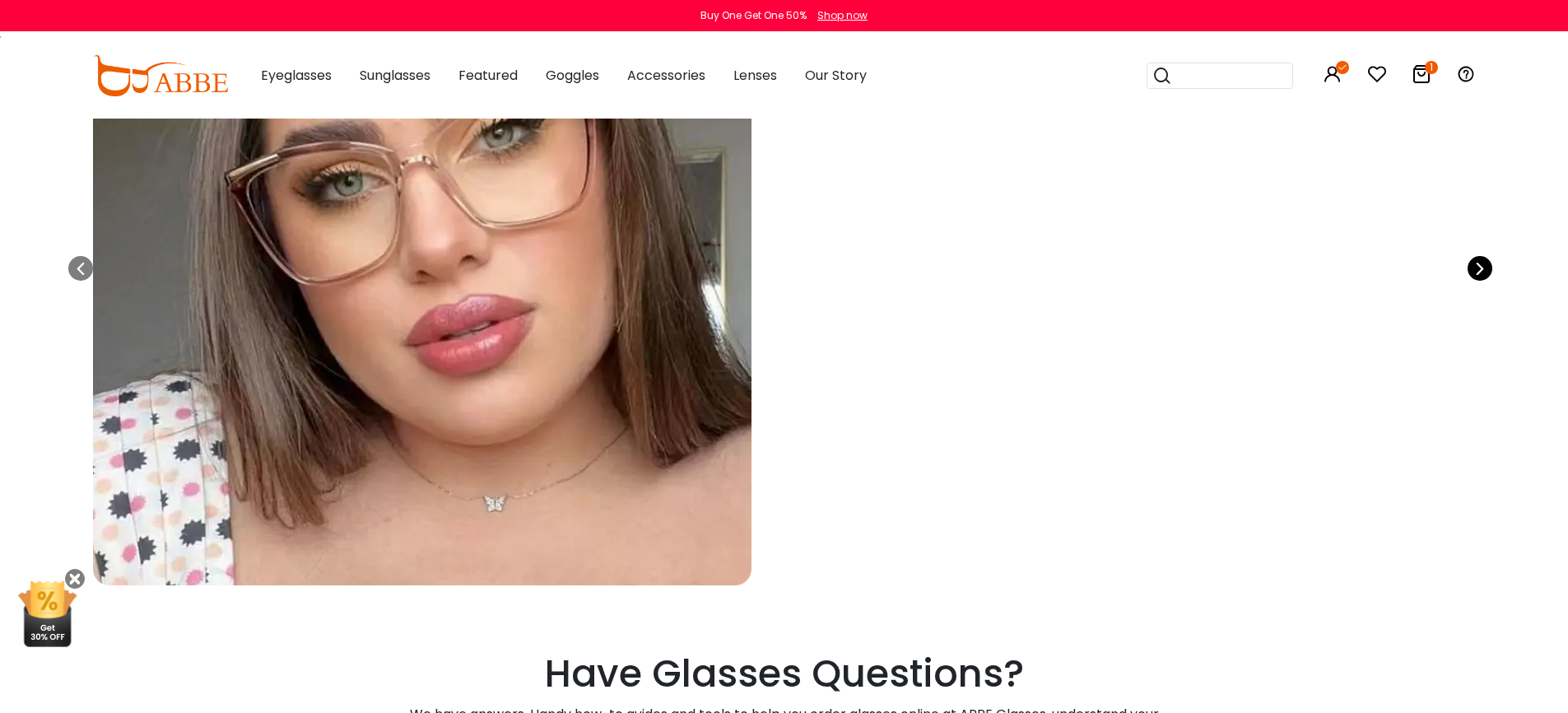
click at [1478, 271] on icon at bounding box center [1480, 268] width 13 height 25
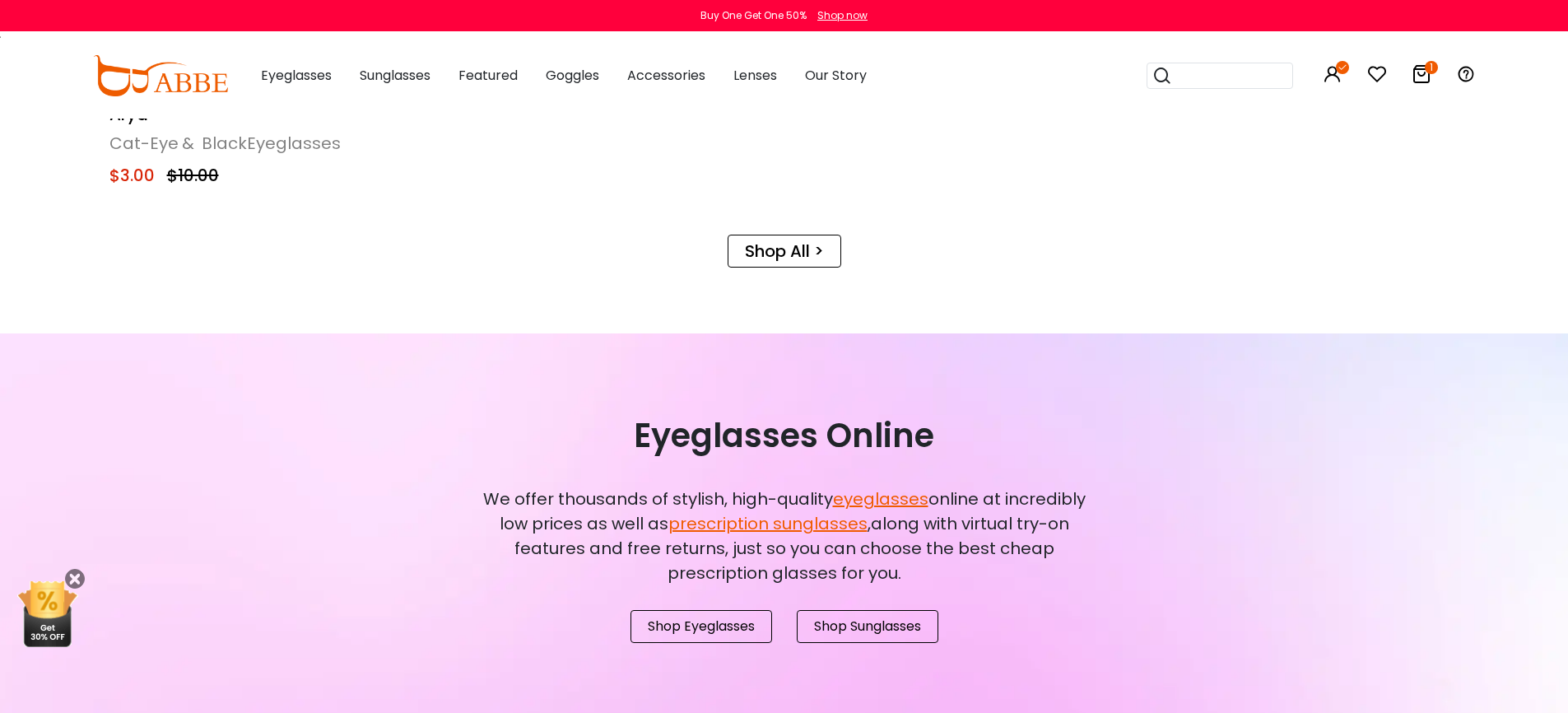
scroll to position [0, 0]
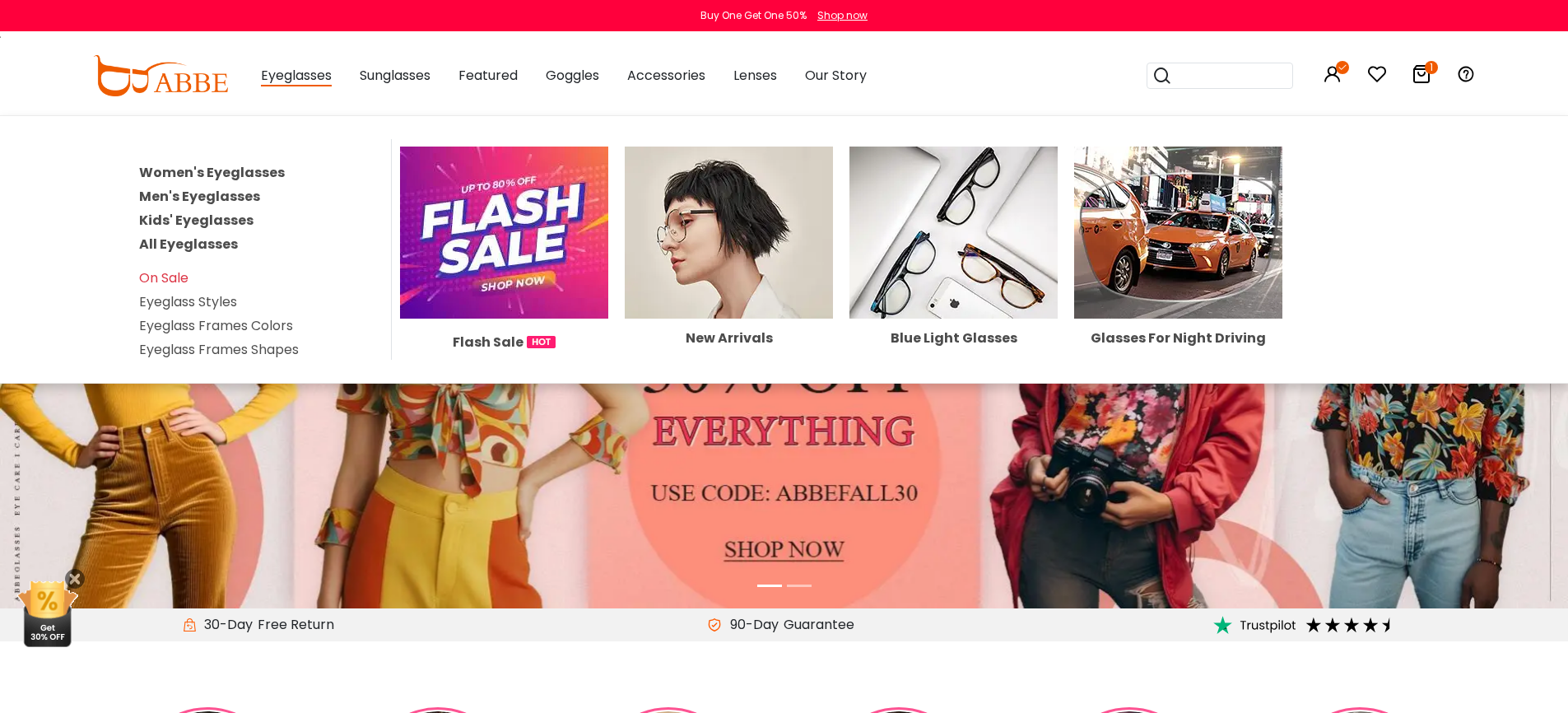
click at [253, 173] on link "Women's Eyeglasses" at bounding box center [212, 173] width 146 height 19
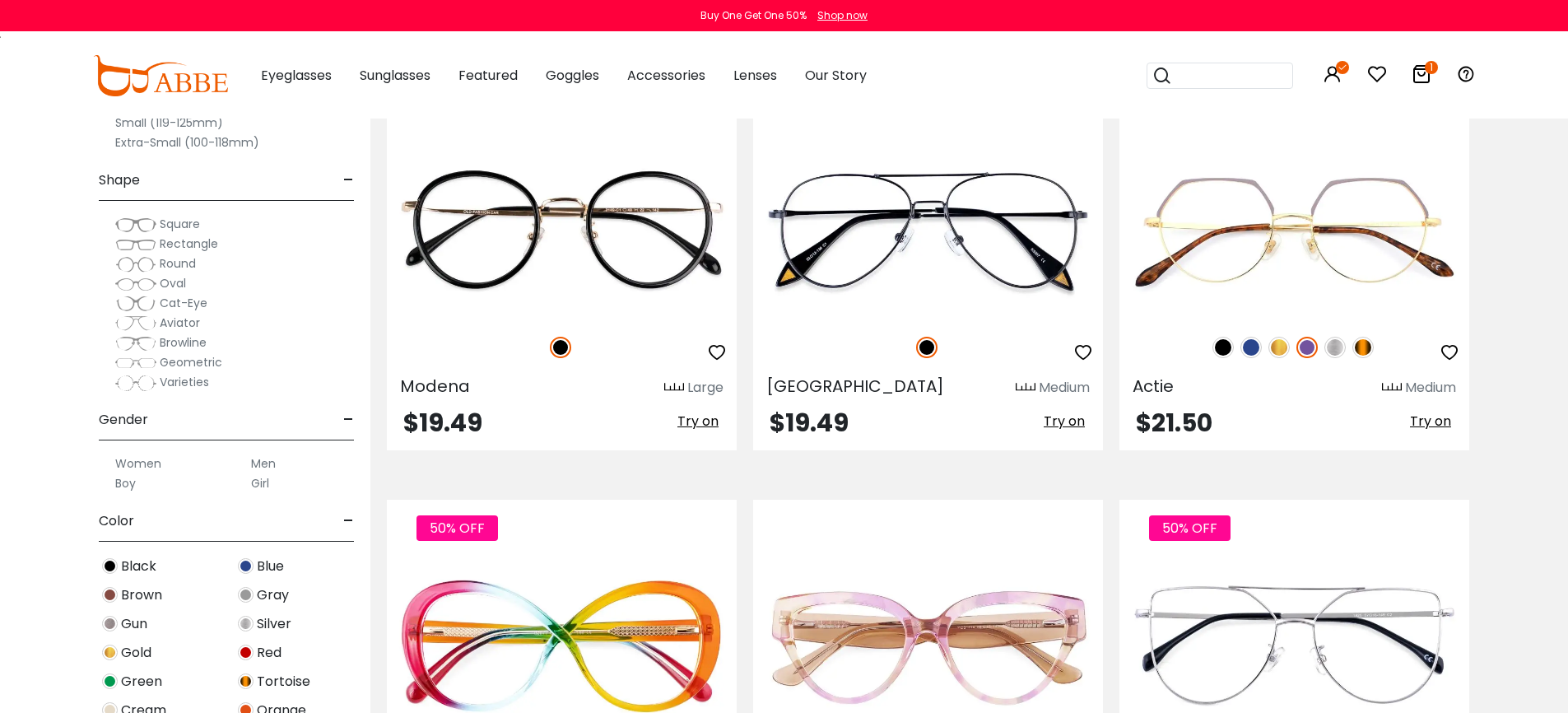
scroll to position [3759, 0]
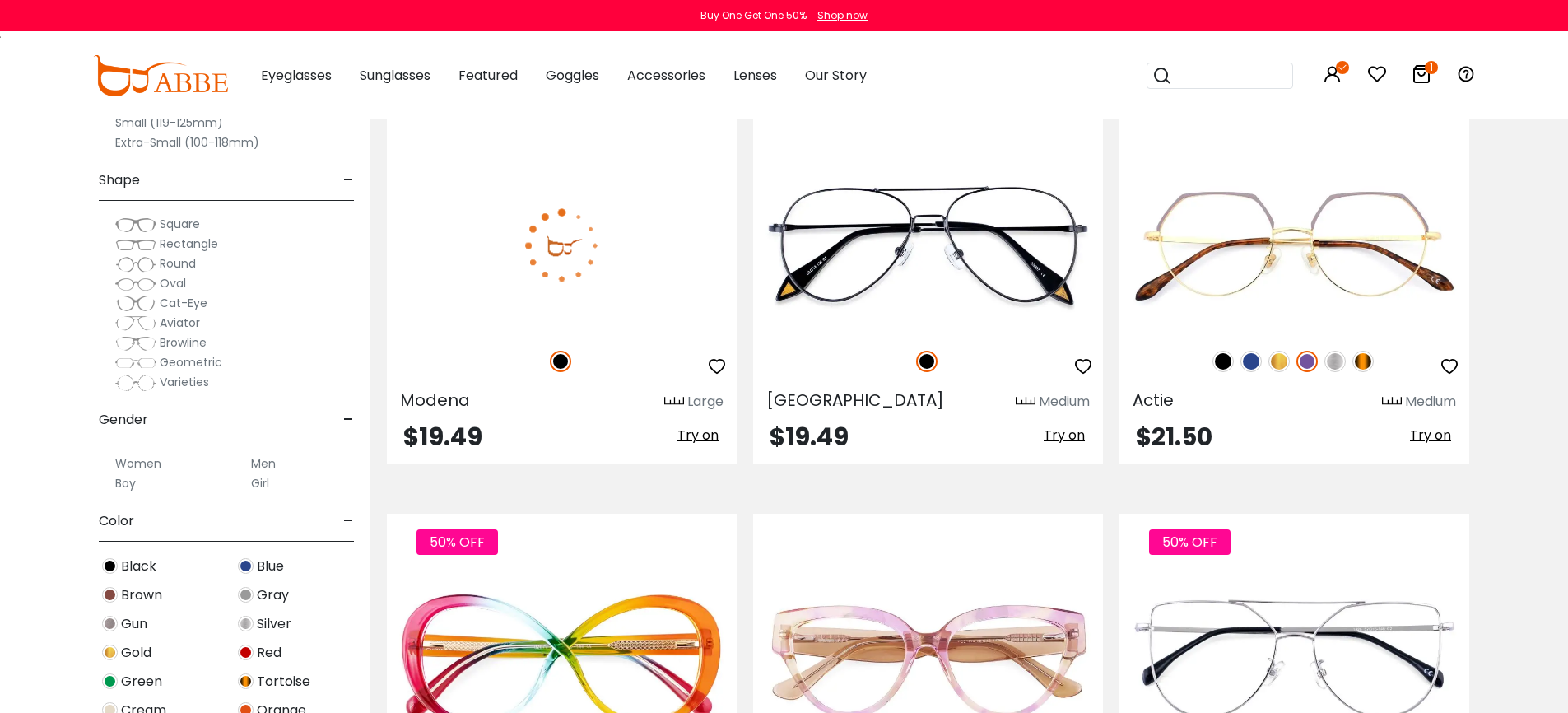
click at [580, 306] on img at bounding box center [562, 246] width 350 height 175
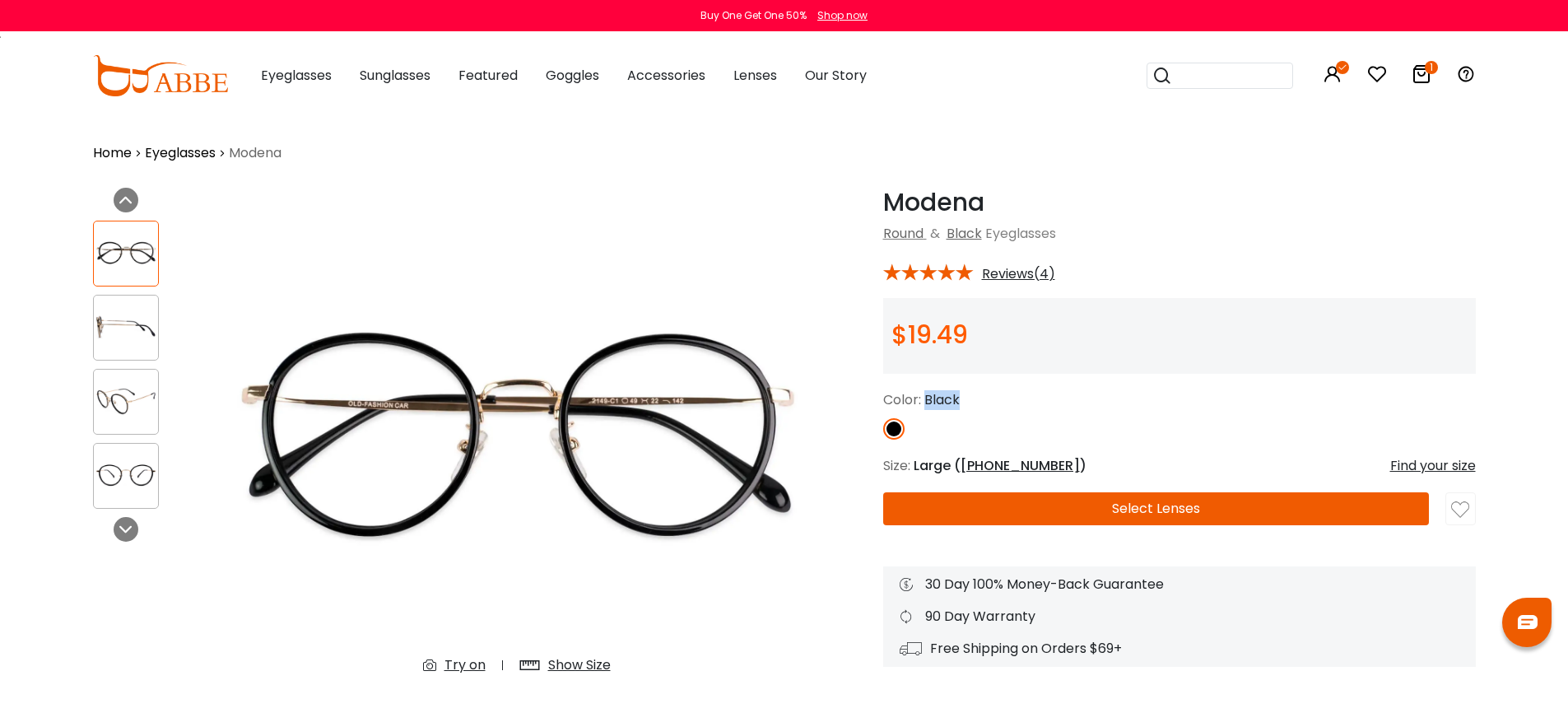
drag, startPoint x: 927, startPoint y: 401, endPoint x: 961, endPoint y: 402, distance: 34.0
click at [961, 402] on div "Color: Black" at bounding box center [1180, 400] width 593 height 19
click at [944, 400] on span "Black" at bounding box center [942, 400] width 35 height 19
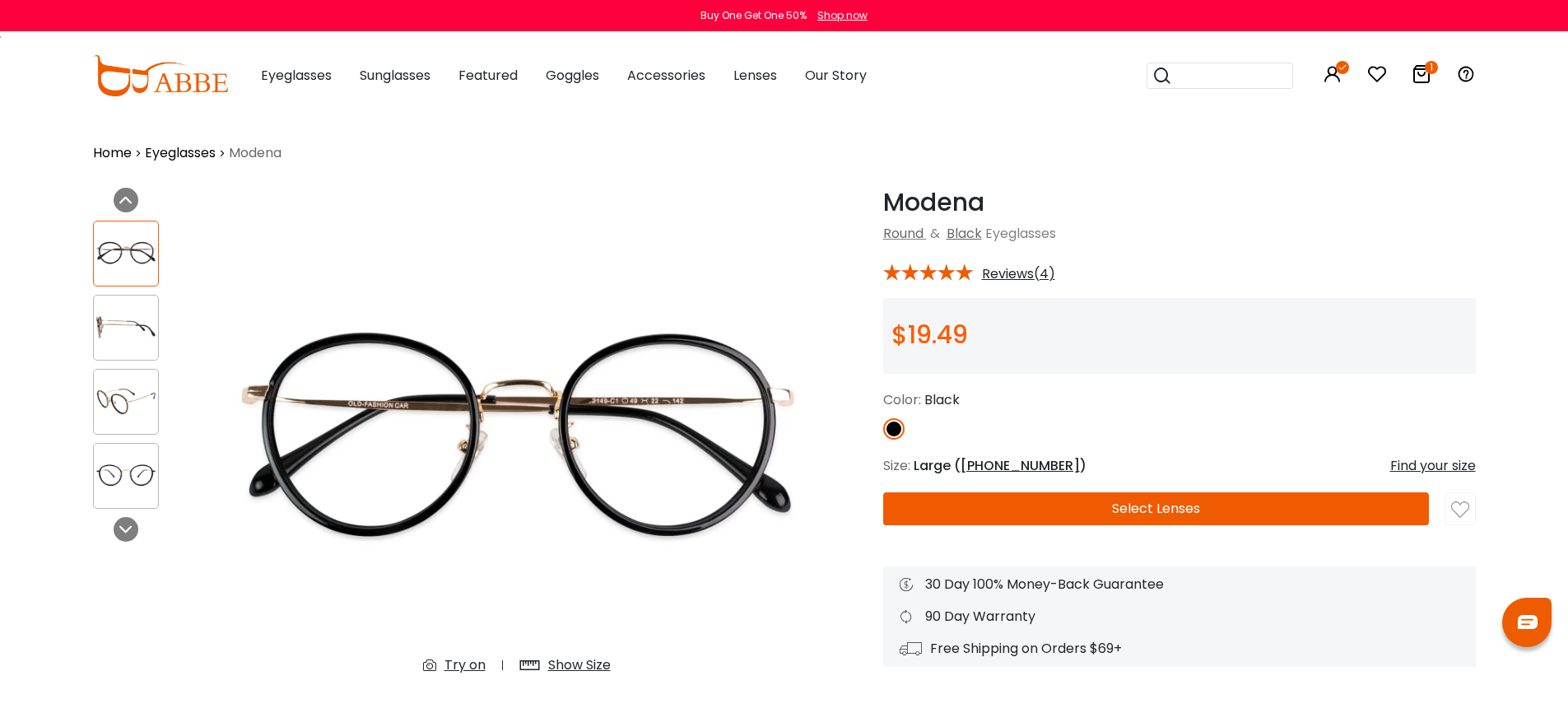
click at [1018, 401] on div "Color: Black" at bounding box center [1180, 400] width 593 height 19
click at [1016, 233] on span "Eyeglasses" at bounding box center [1021, 233] width 70 height 19
click at [1016, 234] on span "Eyeglasses" at bounding box center [1021, 233] width 70 height 19
click at [1154, 232] on div "Round & Black Eyeglasses" at bounding box center [1180, 233] width 593 height 19
click at [1029, 232] on span "Eyeglasses" at bounding box center [1021, 233] width 70 height 19
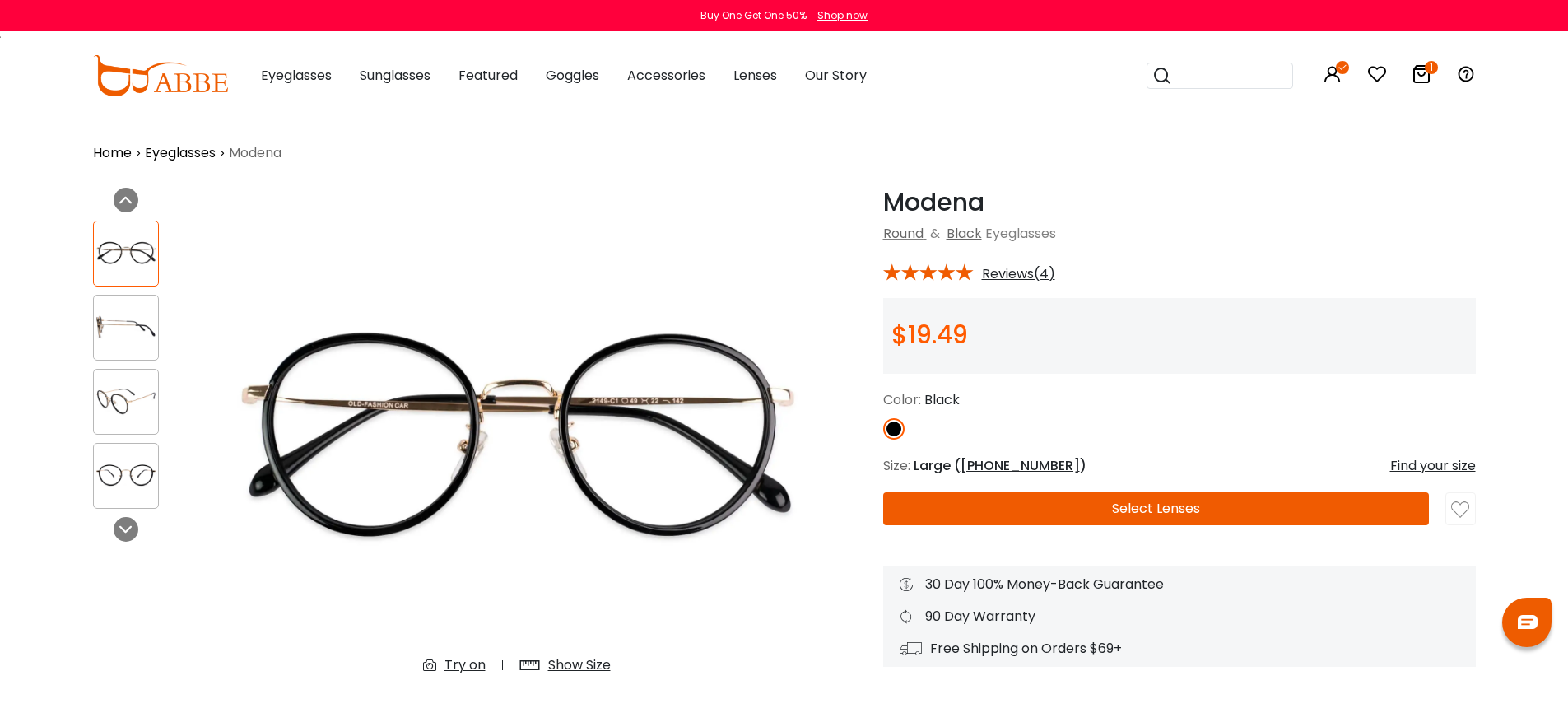
click at [1029, 232] on span "Eyeglasses" at bounding box center [1021, 233] width 70 height 19
click at [1142, 237] on div "Round & Black Eyeglasses" at bounding box center [1180, 233] width 593 height 19
click at [949, 202] on h1 "Modena" at bounding box center [1180, 202] width 593 height 30
drag, startPoint x: 1490, startPoint y: 376, endPoint x: 1498, endPoint y: 386, distance: 12.8
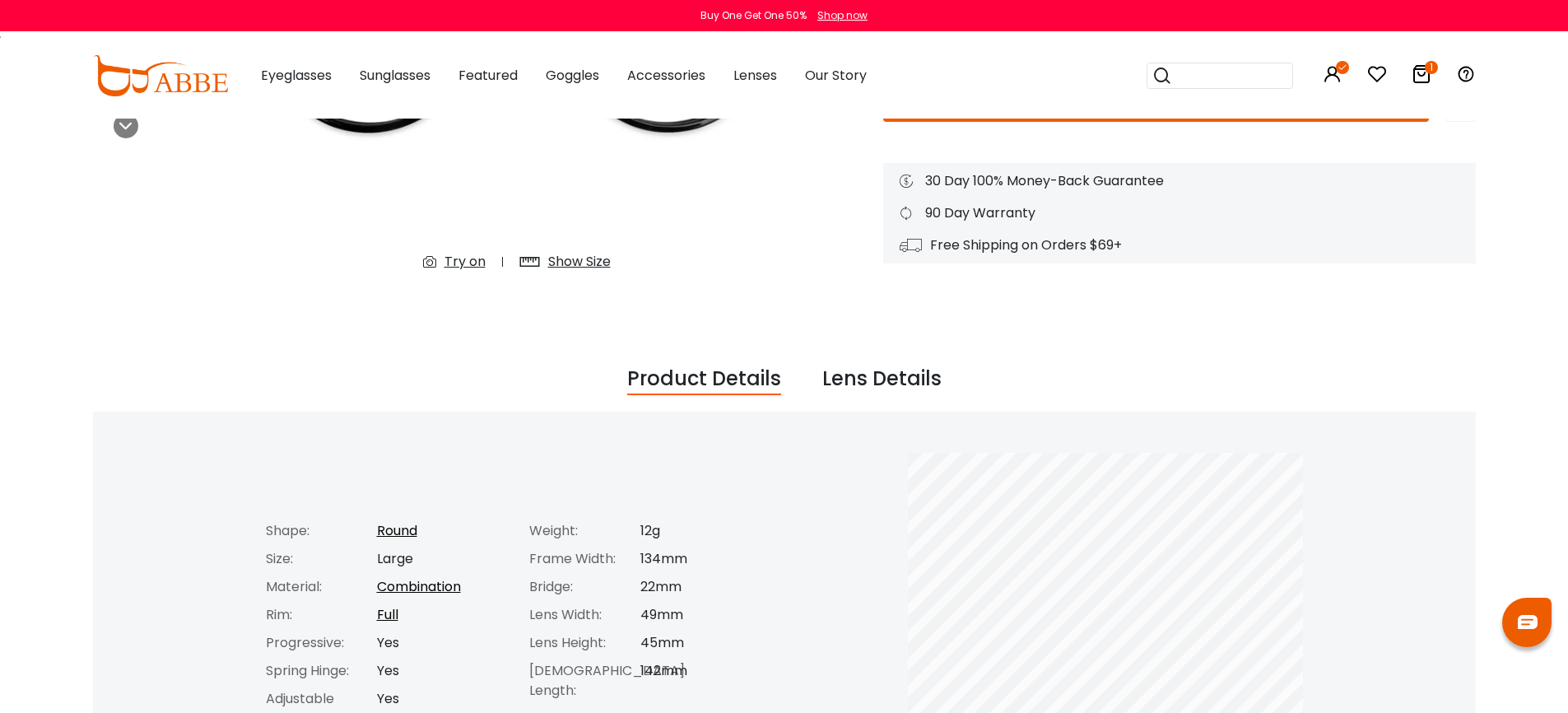
scroll to position [402, 0]
click at [896, 388] on div "Lens Details" at bounding box center [883, 381] width 120 height 32
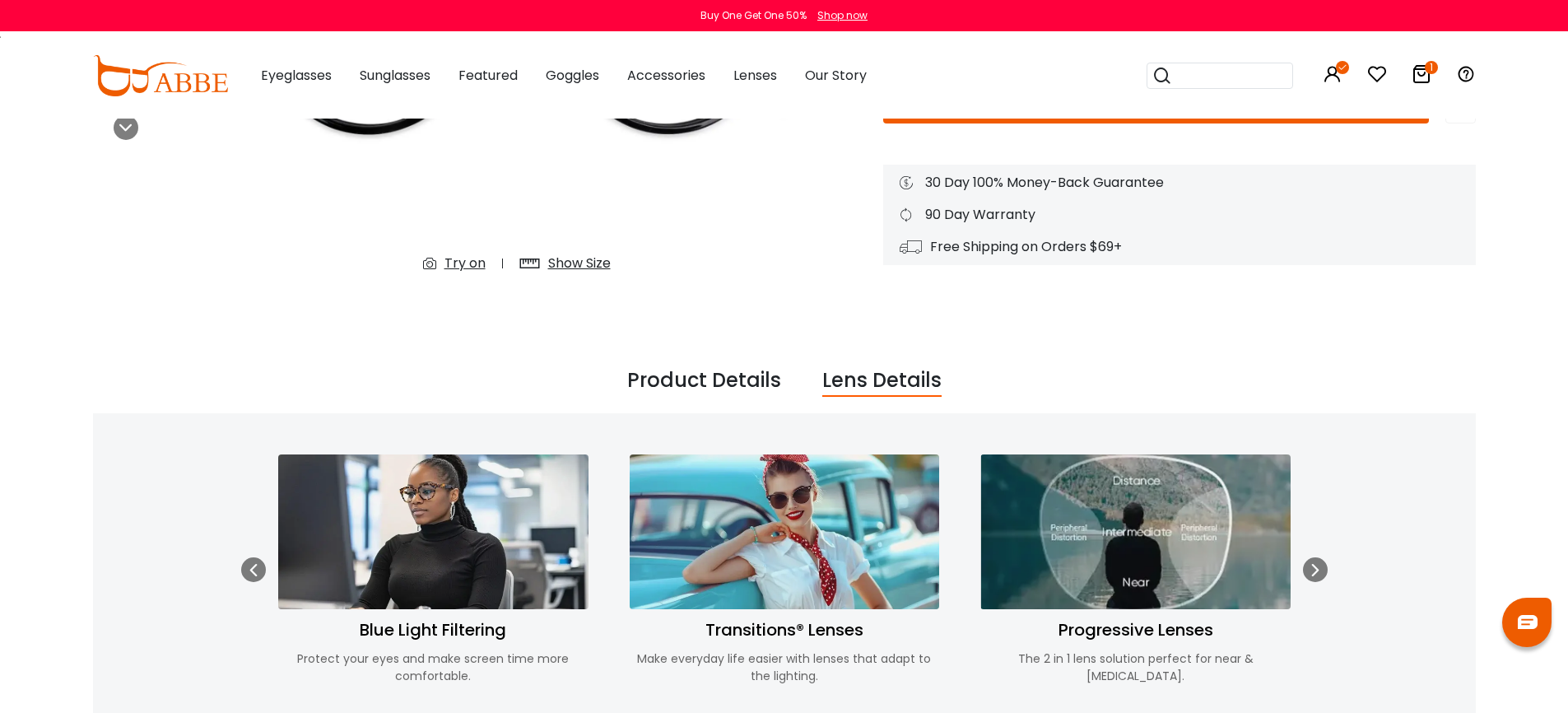
click at [721, 380] on div "Product Details" at bounding box center [704, 381] width 154 height 32
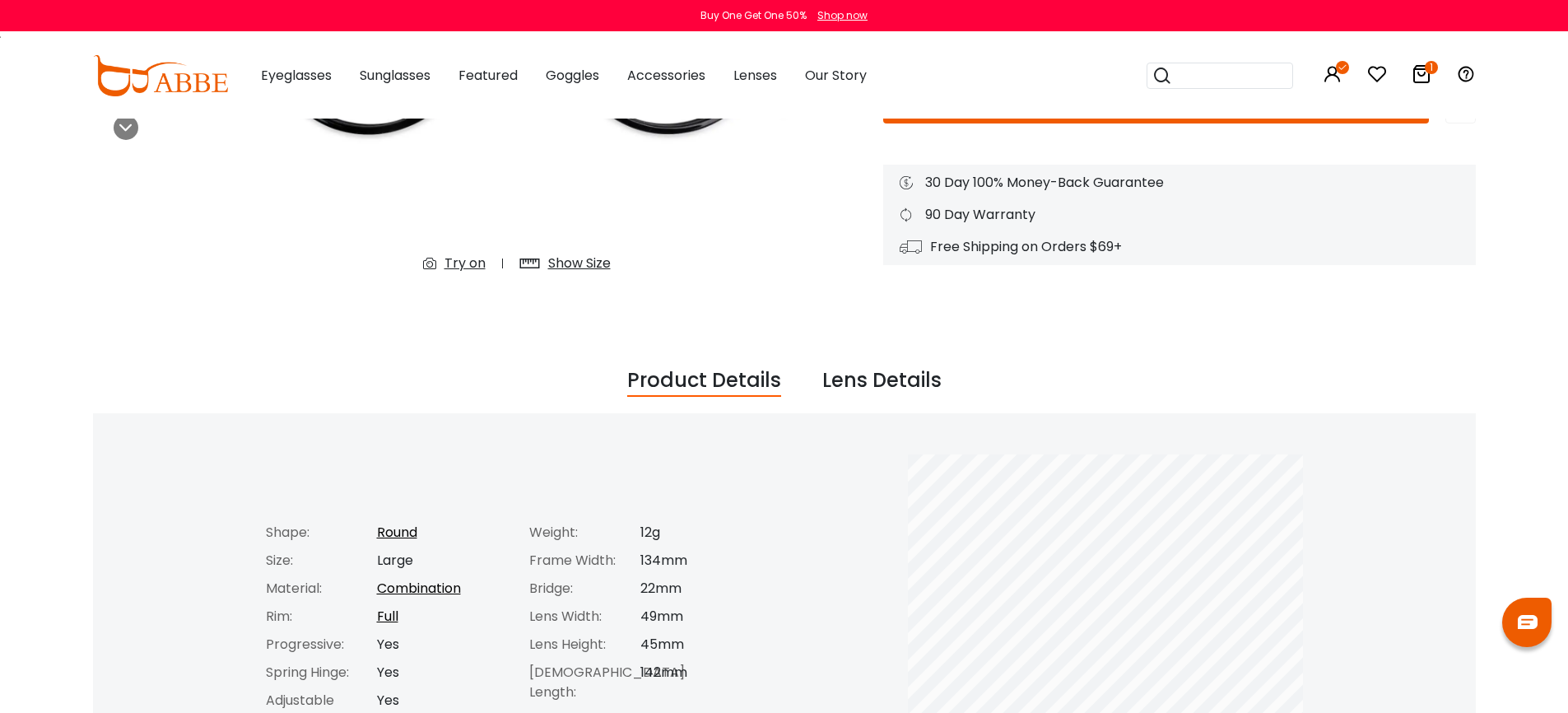
click at [884, 378] on div "Lens Details" at bounding box center [883, 381] width 120 height 32
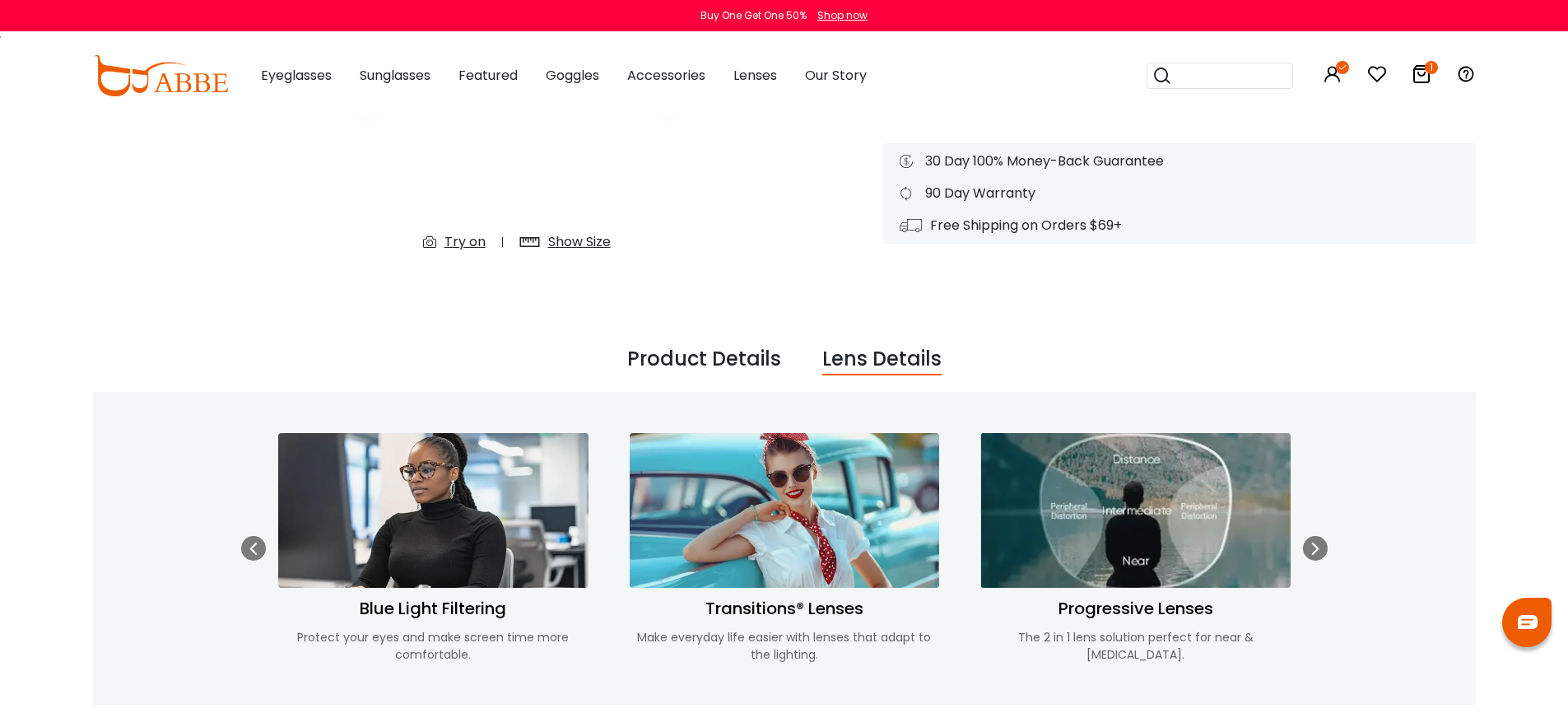
scroll to position [434, 0]
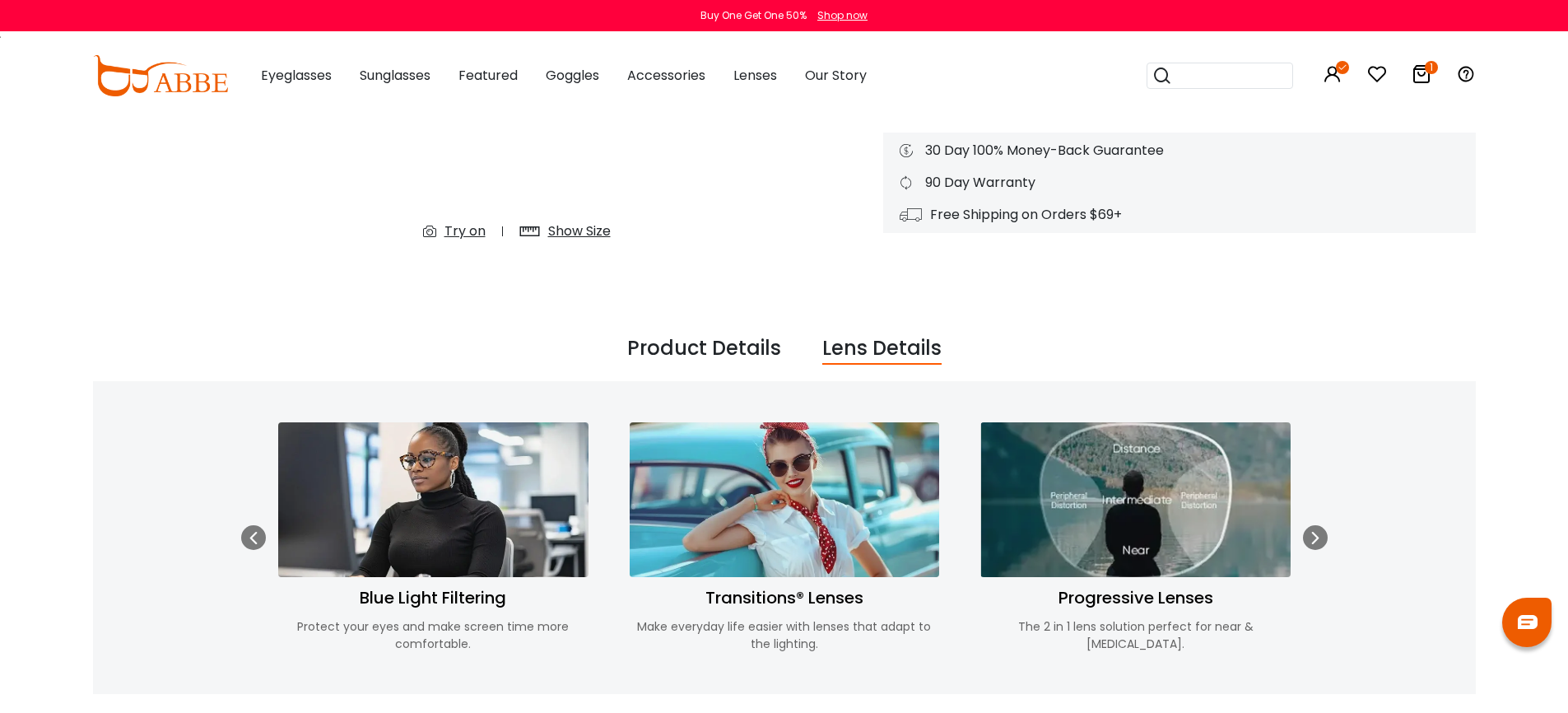
click at [732, 347] on div "Product Details" at bounding box center [704, 349] width 154 height 32
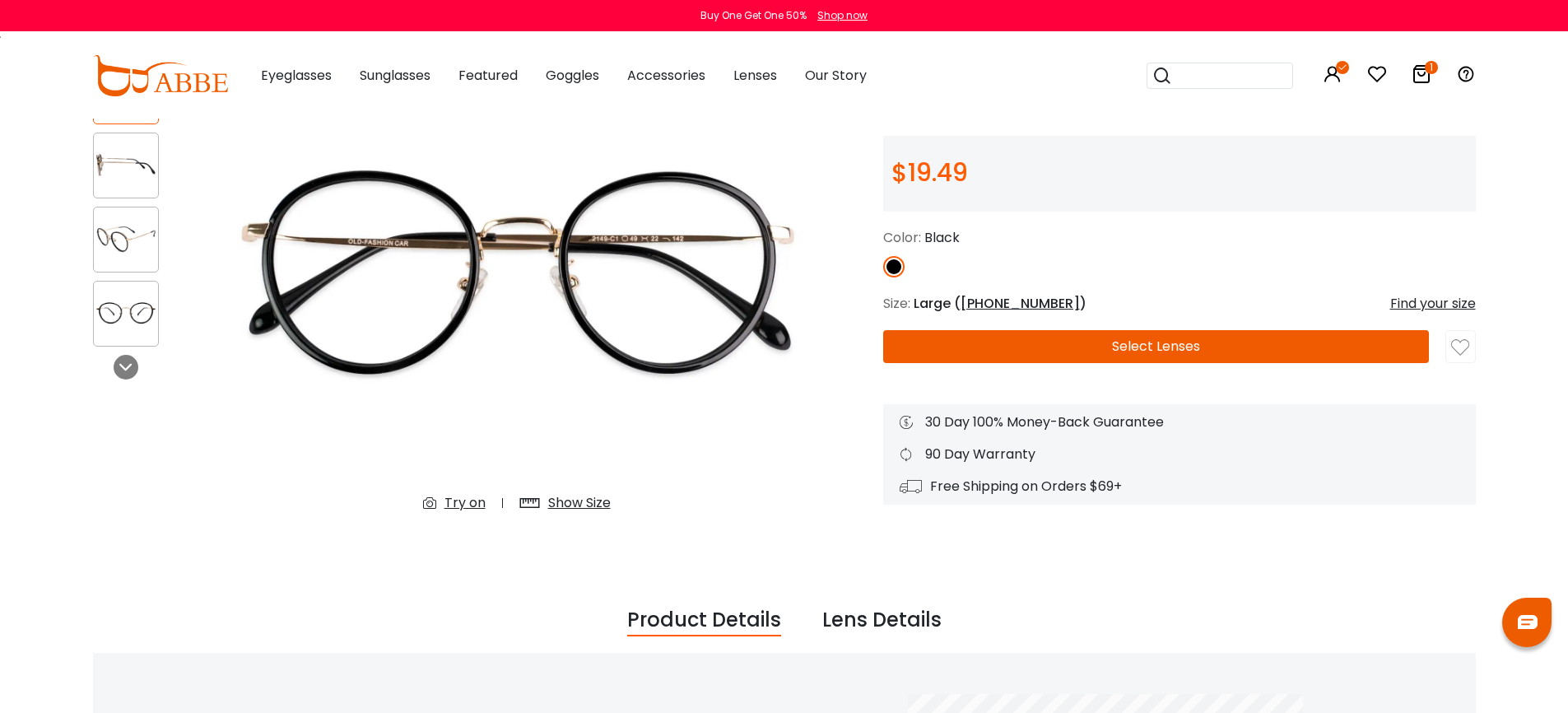
scroll to position [17, 0]
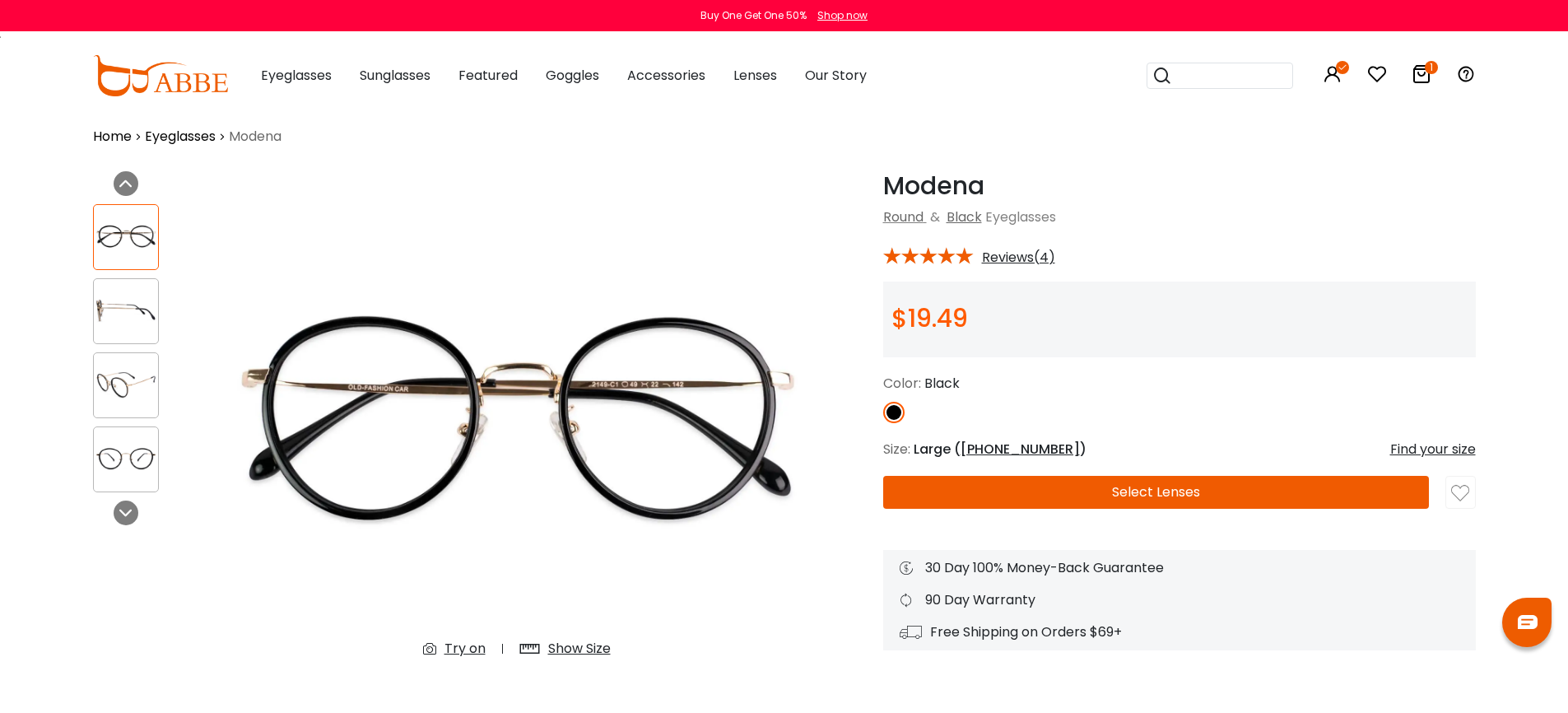
drag, startPoint x: 975, startPoint y: 569, endPoint x: 1162, endPoint y: 569, distance: 187.0
click at [1162, 569] on div "30 Day 100% Money-Back Guarantee" at bounding box center [1180, 568] width 560 height 19
drag, startPoint x: 1170, startPoint y: 565, endPoint x: 927, endPoint y: 569, distance: 243.0
click at [927, 569] on div "30 Day 100% Money-Back Guarantee" at bounding box center [1180, 568] width 560 height 19
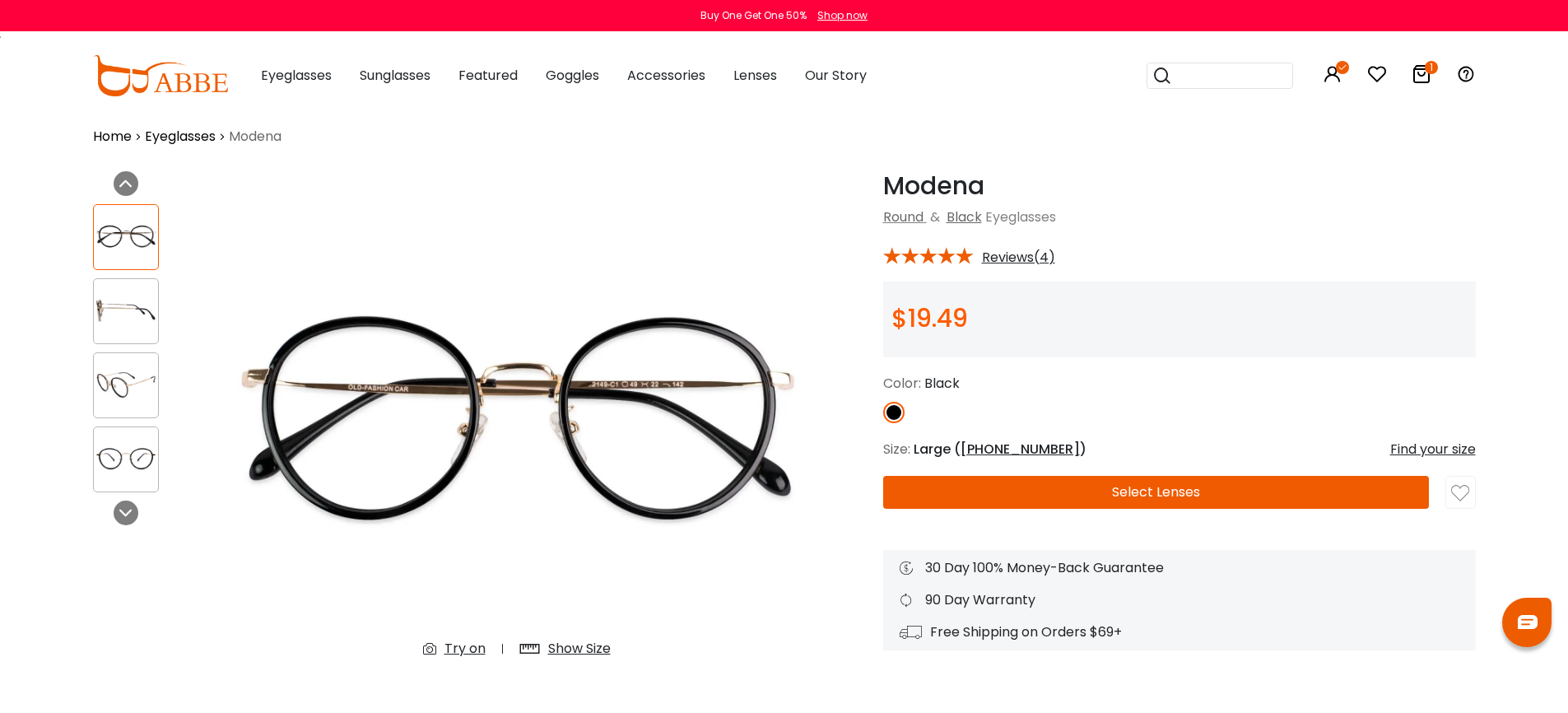
click at [927, 569] on div "30 Day 100% Money-Back Guarantee" at bounding box center [1180, 568] width 560 height 19
drag, startPoint x: 927, startPoint y: 570, endPoint x: 1211, endPoint y: 570, distance: 284.0
click at [1211, 570] on div "30 Day 100% Money-Back Guarantee" at bounding box center [1180, 568] width 560 height 19
drag, startPoint x: 1063, startPoint y: 566, endPoint x: 1198, endPoint y: 569, distance: 135.0
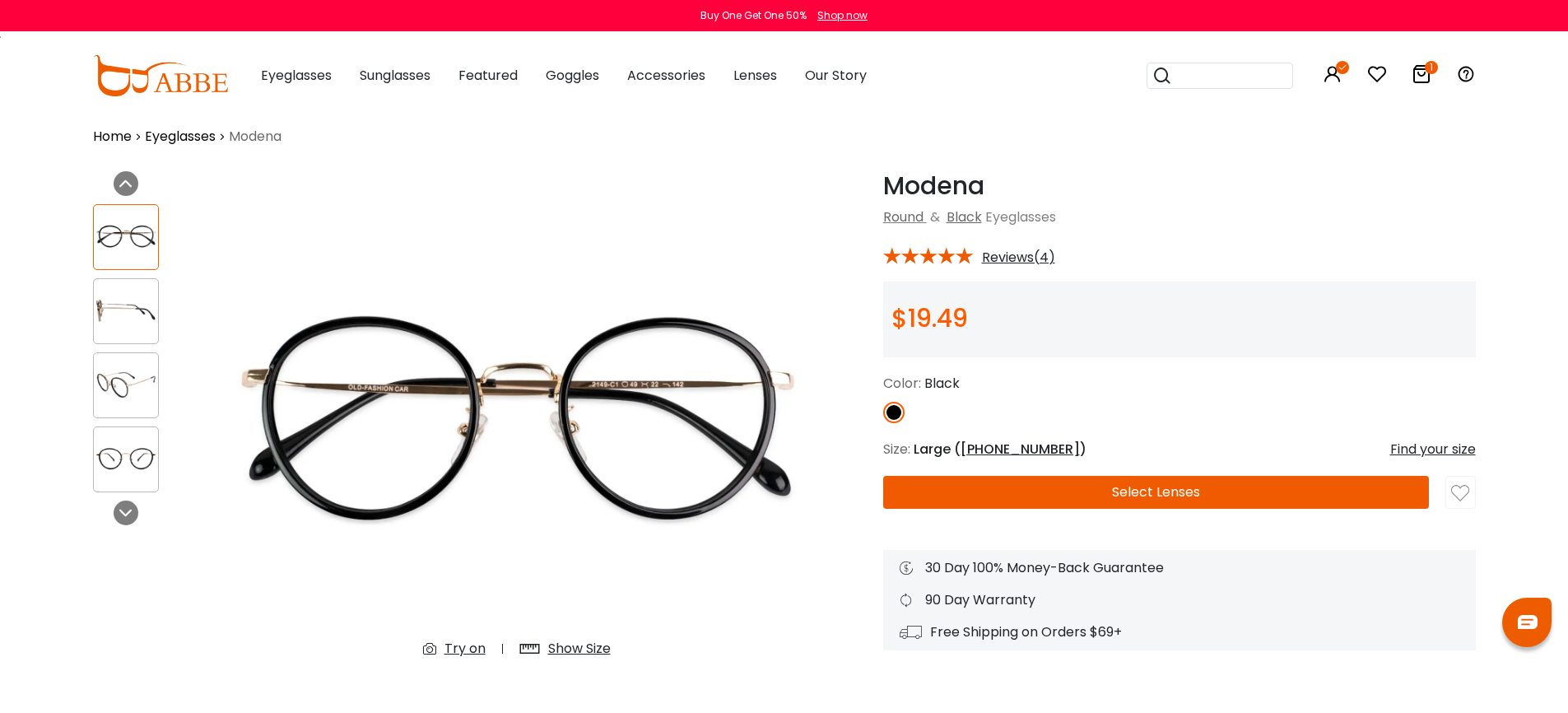
click at [1198, 569] on div "30 Day 100% Money-Back Guarantee" at bounding box center [1180, 568] width 560 height 19
click at [1198, 570] on div "30 Day 100% Money-Back Guarantee" at bounding box center [1180, 568] width 560 height 19
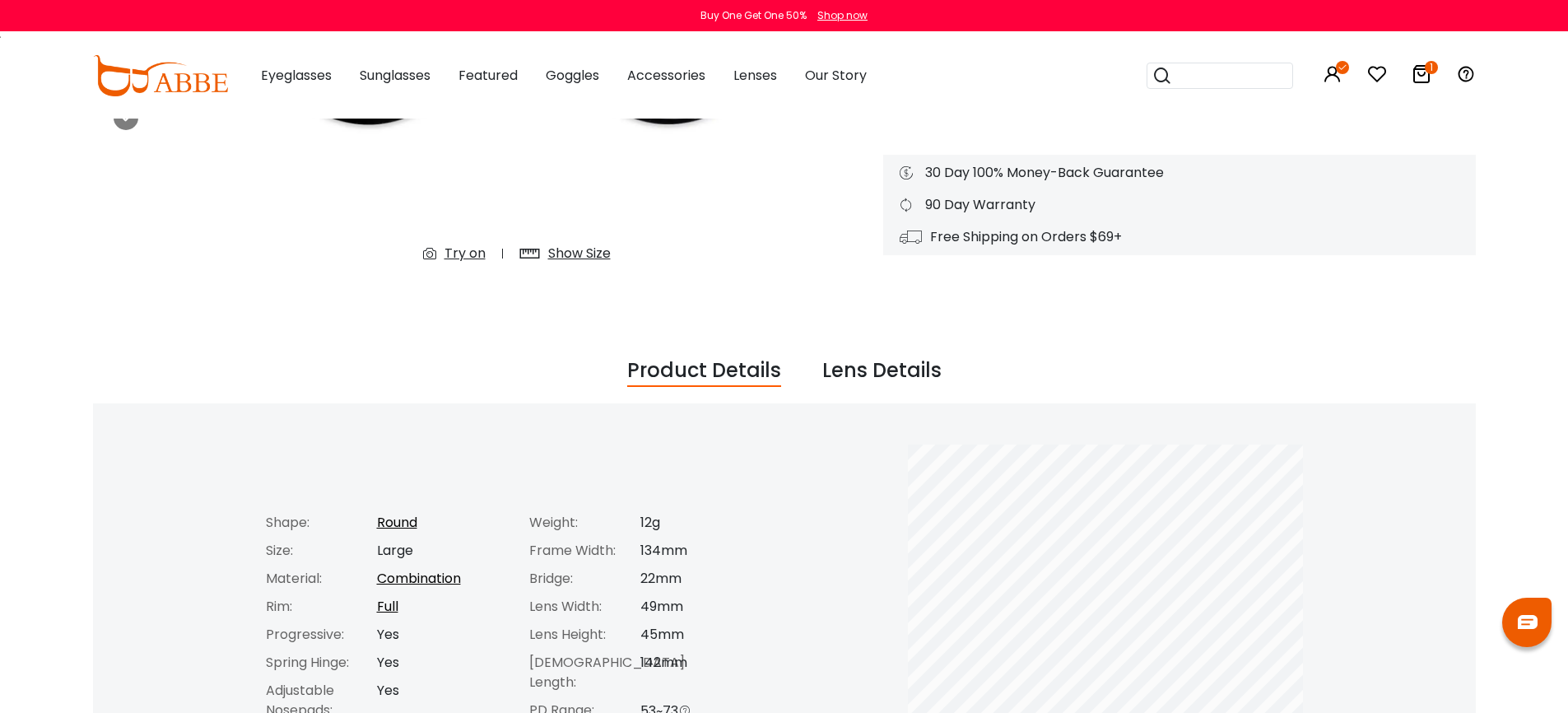
scroll to position [70, 0]
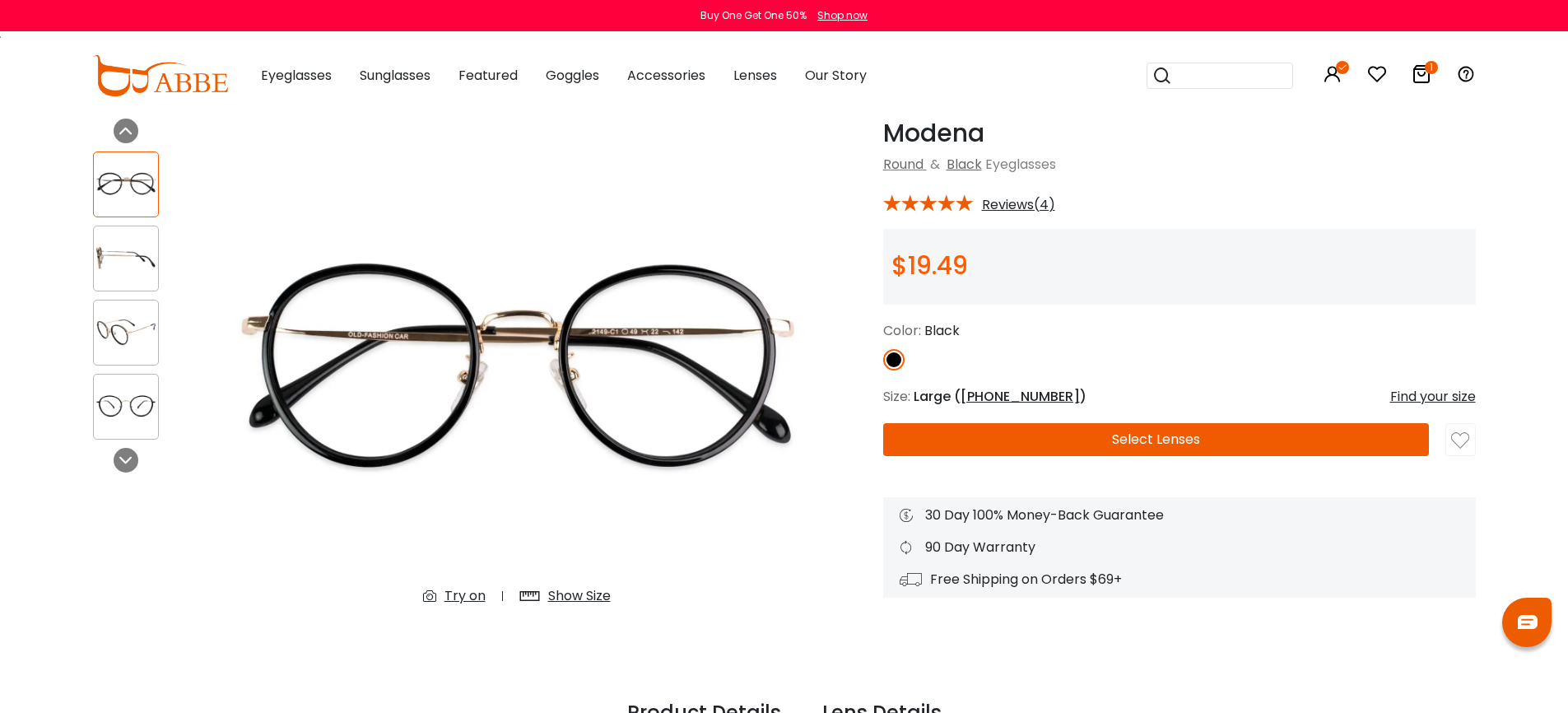
click at [1114, 334] on div "Color: Black" at bounding box center [1180, 331] width 593 height 19
click at [945, 331] on span "Black" at bounding box center [942, 331] width 35 height 19
drag, startPoint x: 945, startPoint y: 331, endPoint x: 957, endPoint y: 330, distance: 12.0
click at [946, 331] on span "Black" at bounding box center [942, 331] width 35 height 19
click at [1084, 334] on div "Color: Black" at bounding box center [1180, 331] width 593 height 19
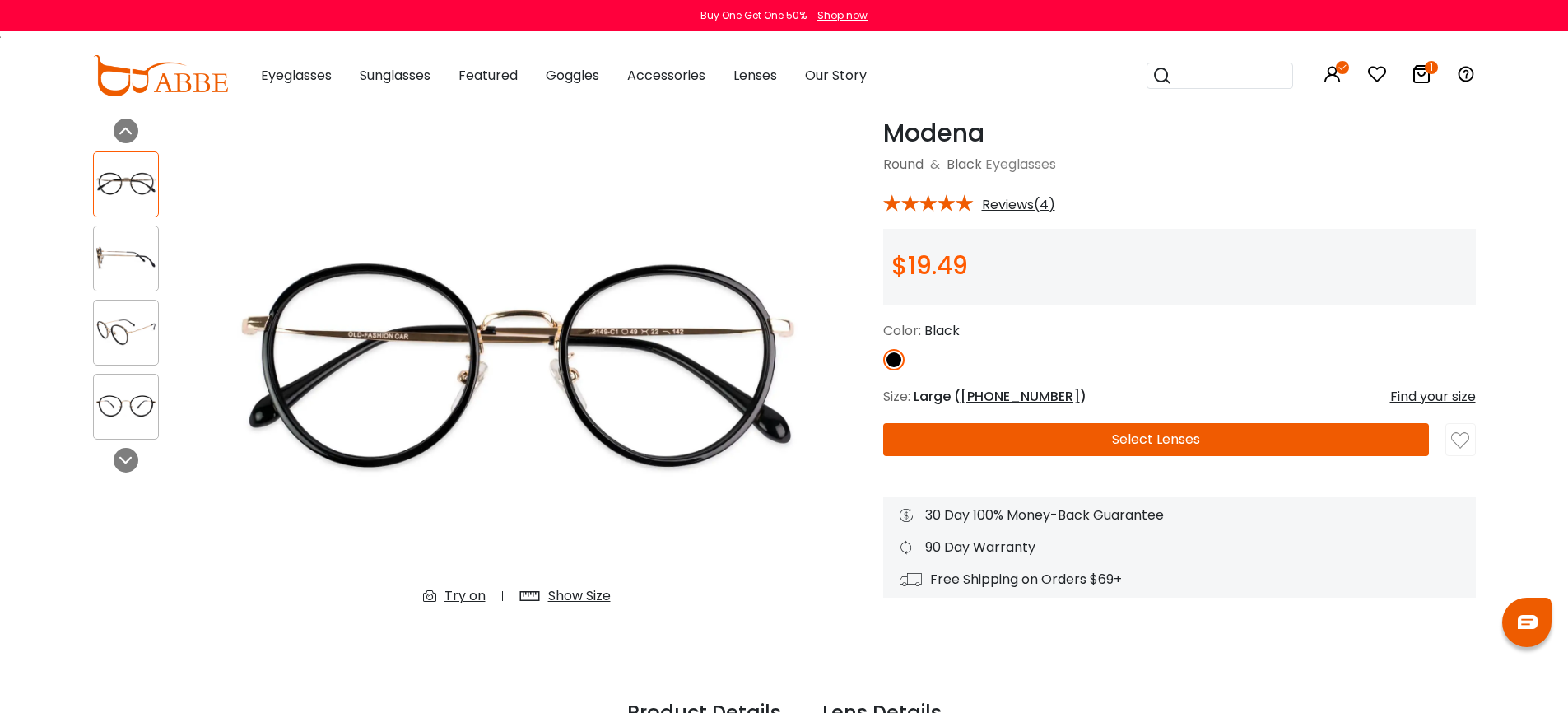
drag, startPoint x: 1122, startPoint y: 382, endPoint x: 1106, endPoint y: 343, distance: 42.2
click at [1122, 382] on div "Modena Black Round & Black Eyeglasses * Reviews(4) $19.49 Color: *" at bounding box center [1180, 358] width 593 height 480
click at [1078, 268] on div "$19.49" at bounding box center [1180, 267] width 593 height 76
drag, startPoint x: 1084, startPoint y: 249, endPoint x: 1424, endPoint y: 302, distance: 344.1
click at [1424, 302] on div "$19.49" at bounding box center [1180, 267] width 593 height 76
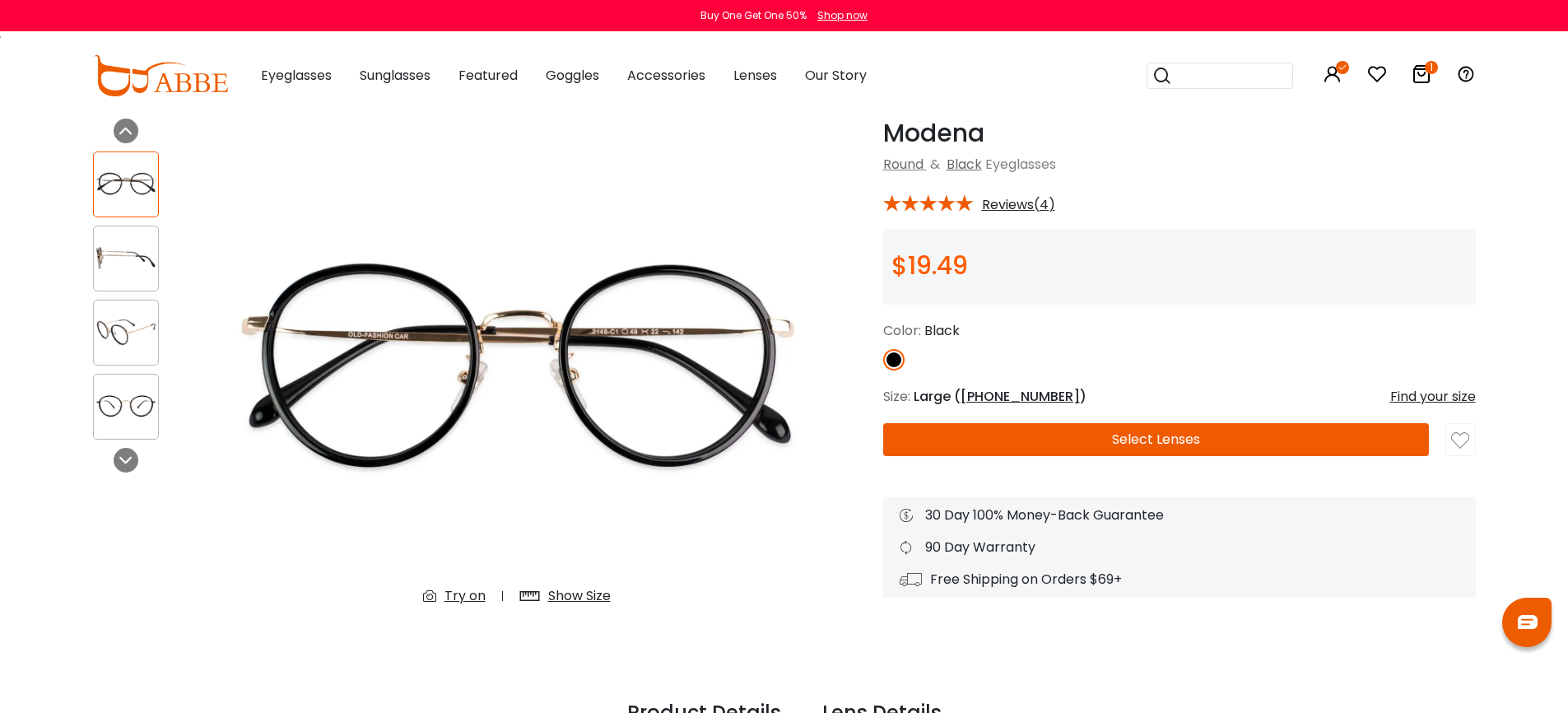
click at [1272, 329] on div "Color: Black" at bounding box center [1180, 331] width 593 height 19
click at [942, 264] on span "$19.49" at bounding box center [929, 266] width 77 height 35
click at [1049, 334] on div "Color: Black" at bounding box center [1180, 331] width 593 height 19
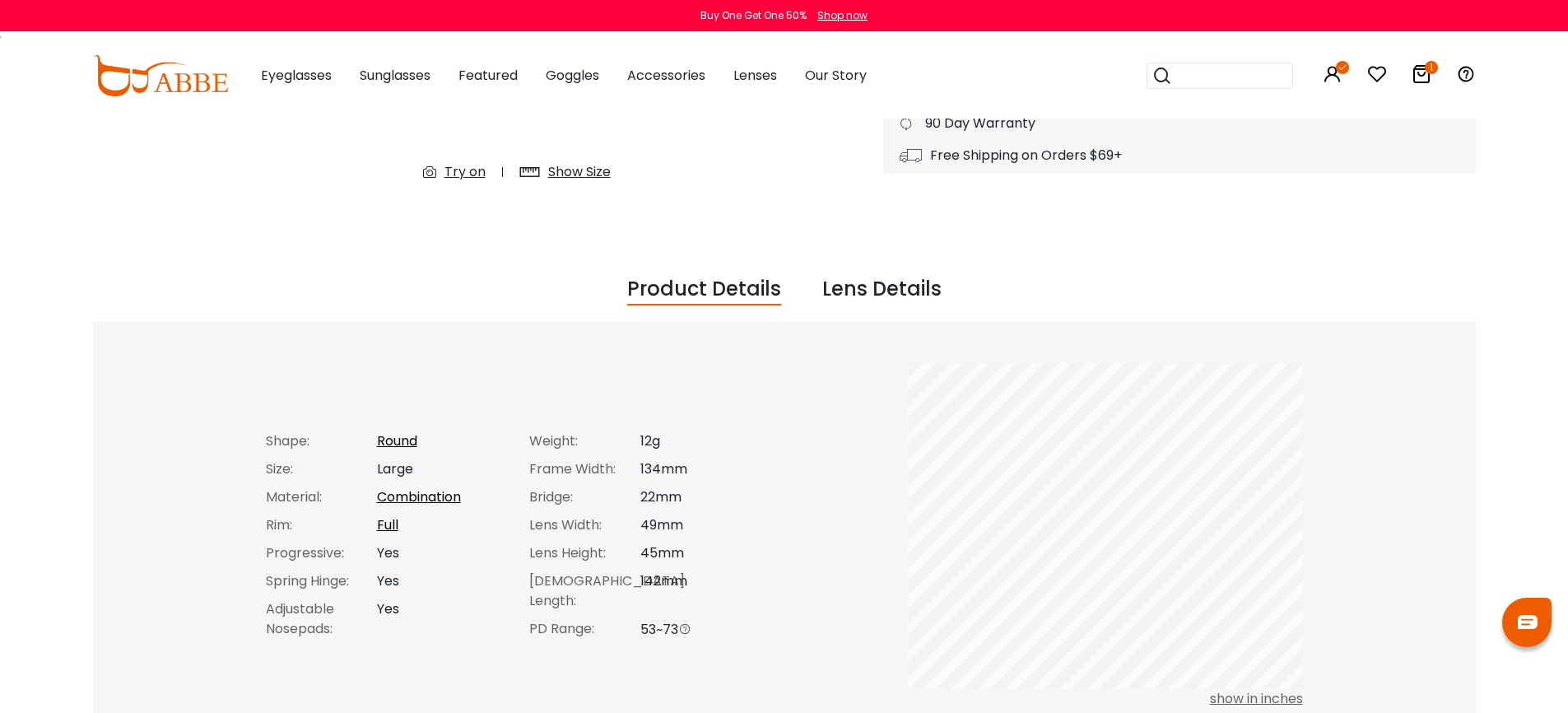
scroll to position [504, 0]
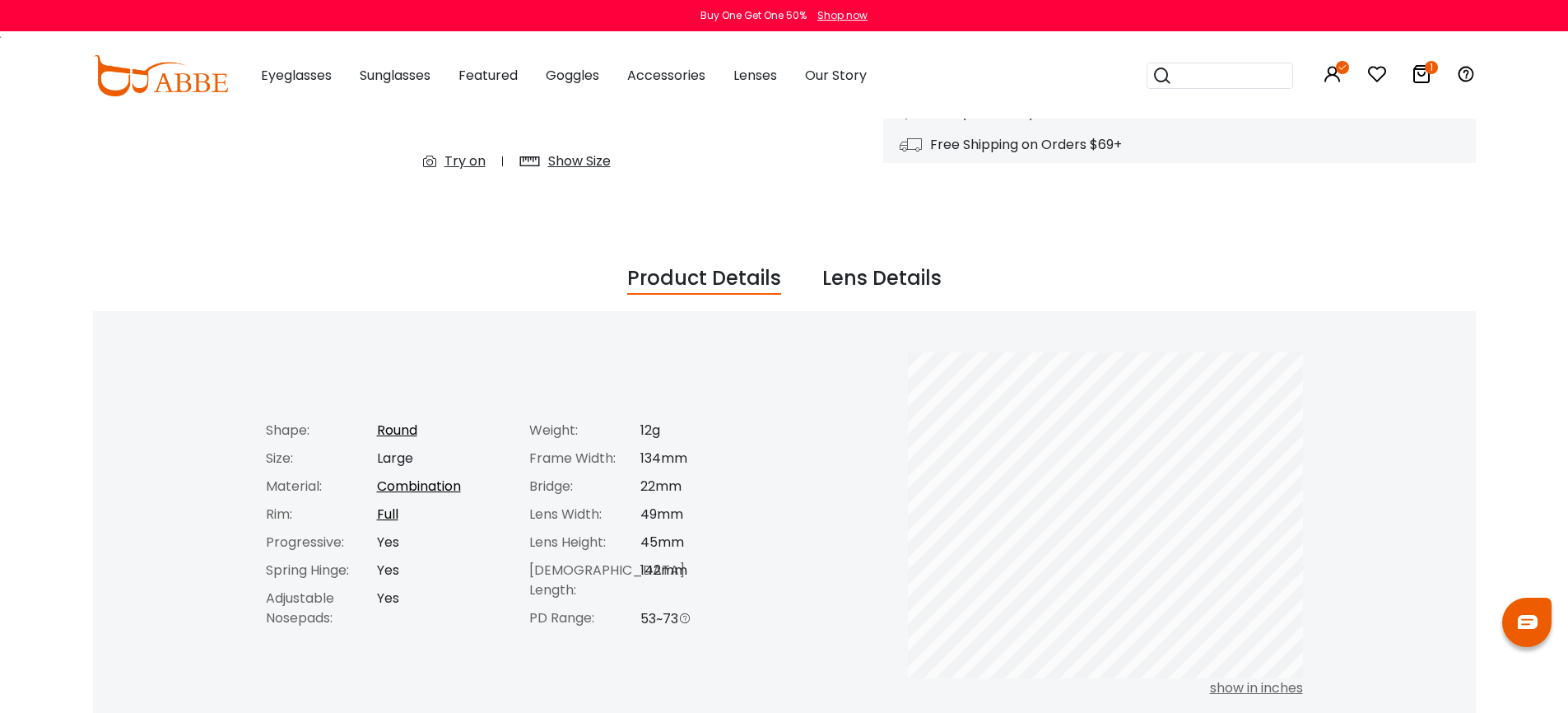
click at [867, 282] on div "Lens Details" at bounding box center [883, 279] width 120 height 32
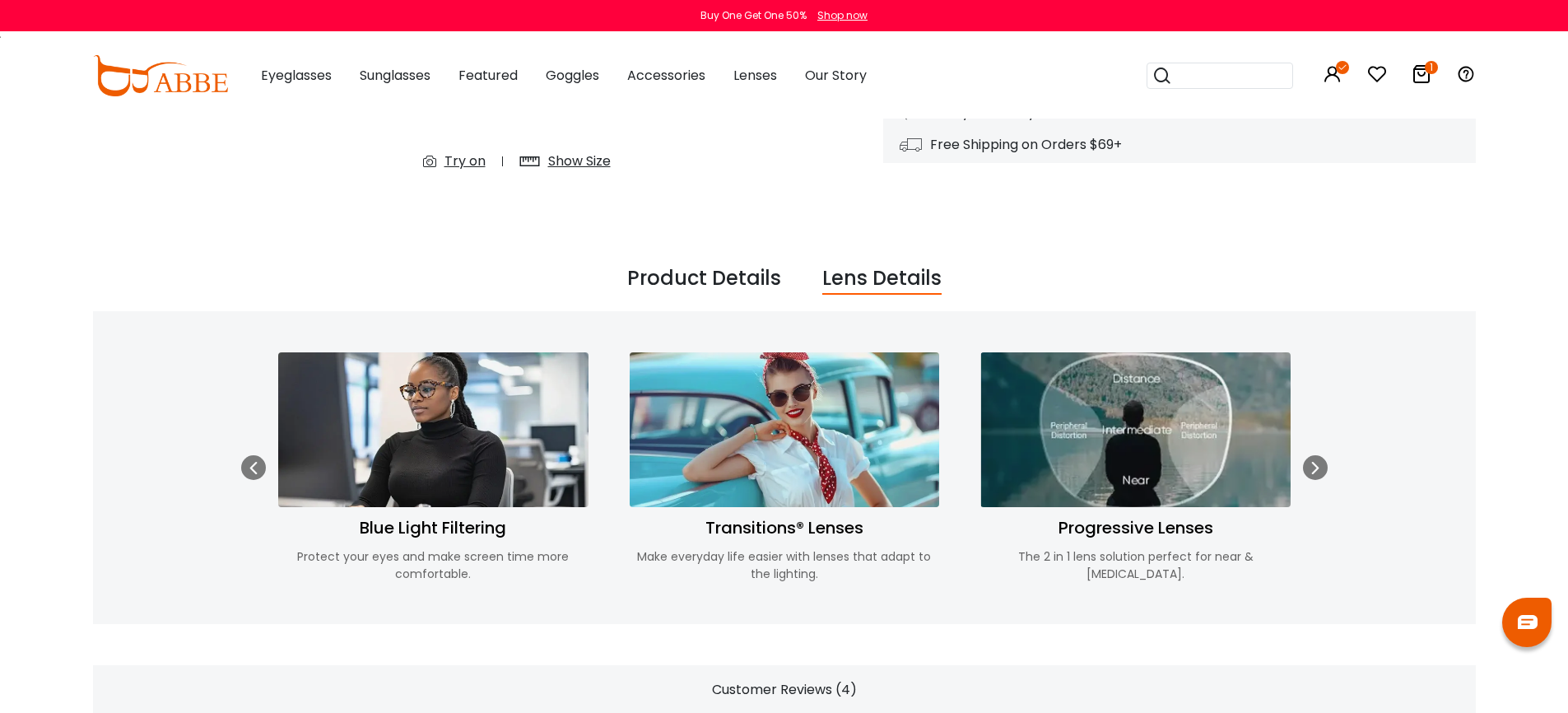
click at [747, 280] on div "Product Details" at bounding box center [704, 279] width 154 height 32
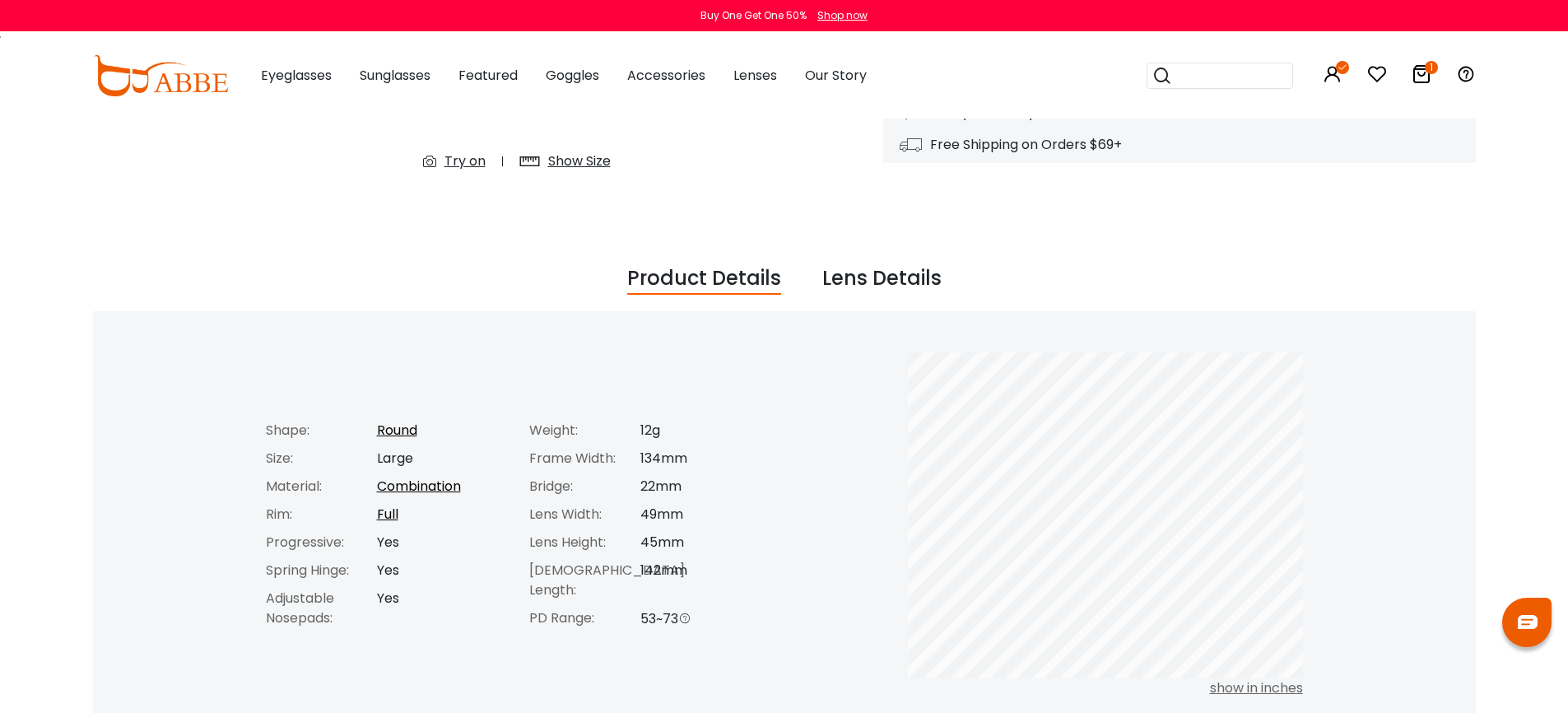
click at [868, 277] on div "Lens Details" at bounding box center [883, 279] width 120 height 32
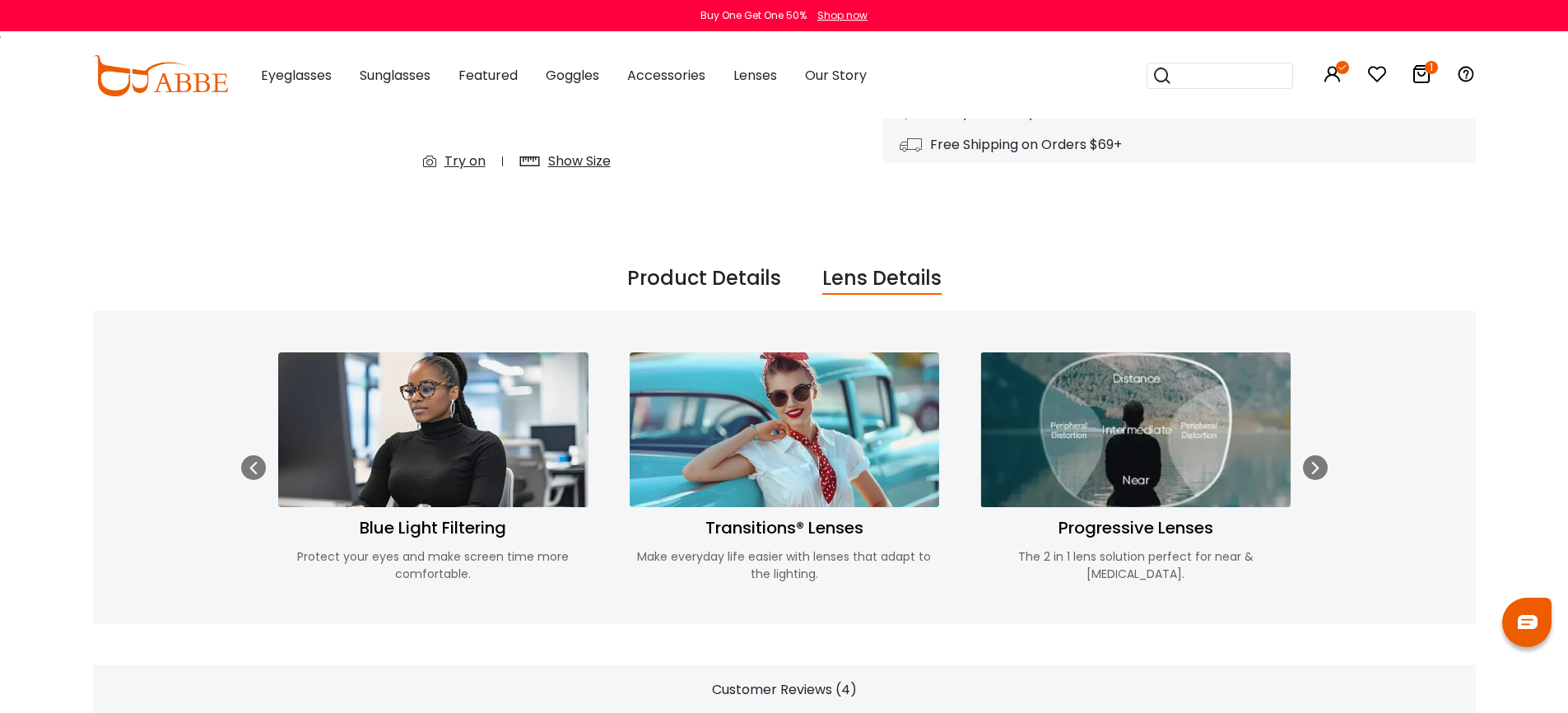
drag, startPoint x: 722, startPoint y: 278, endPoint x: 809, endPoint y: 275, distance: 87.1
click at [722, 278] on div "Product Details" at bounding box center [704, 279] width 154 height 32
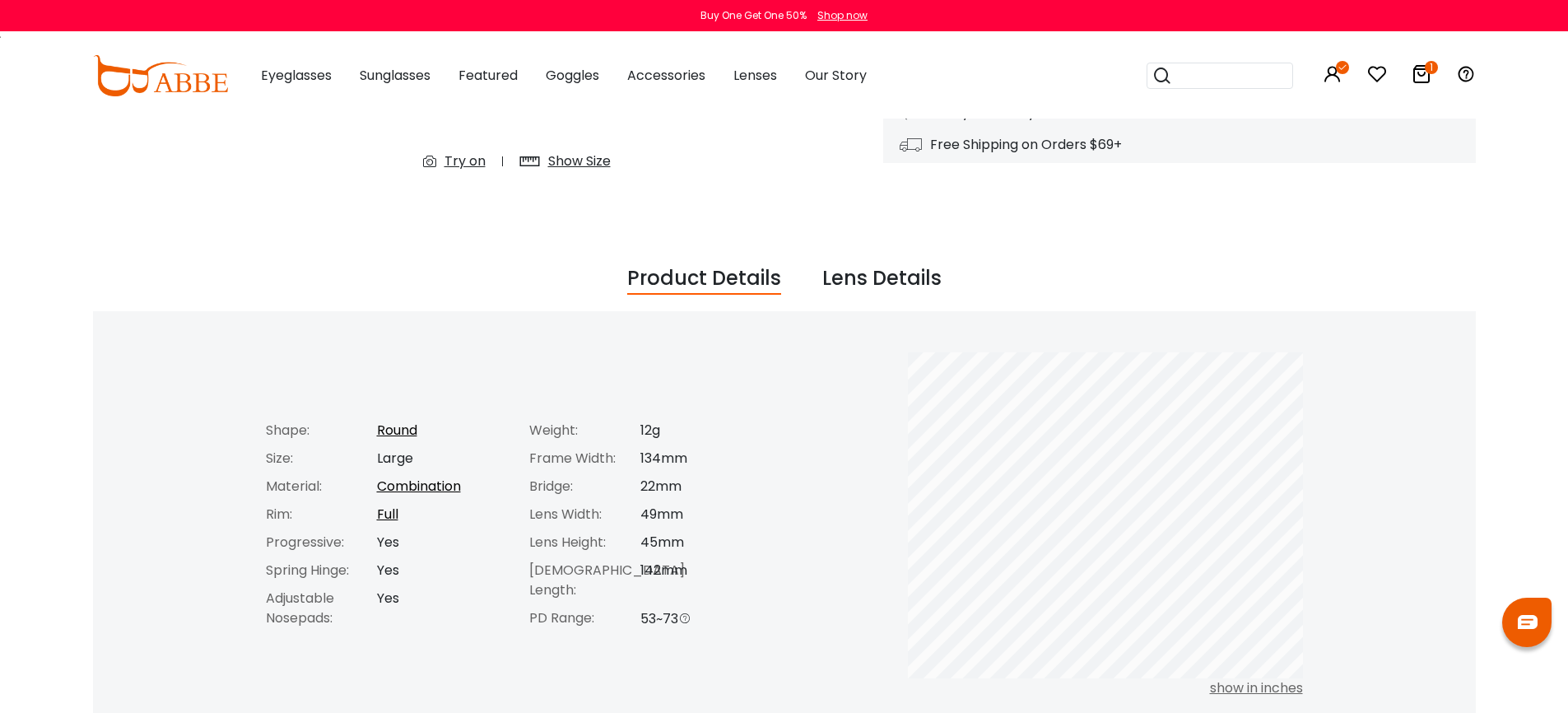
click at [857, 275] on div "Lens Details" at bounding box center [883, 279] width 120 height 32
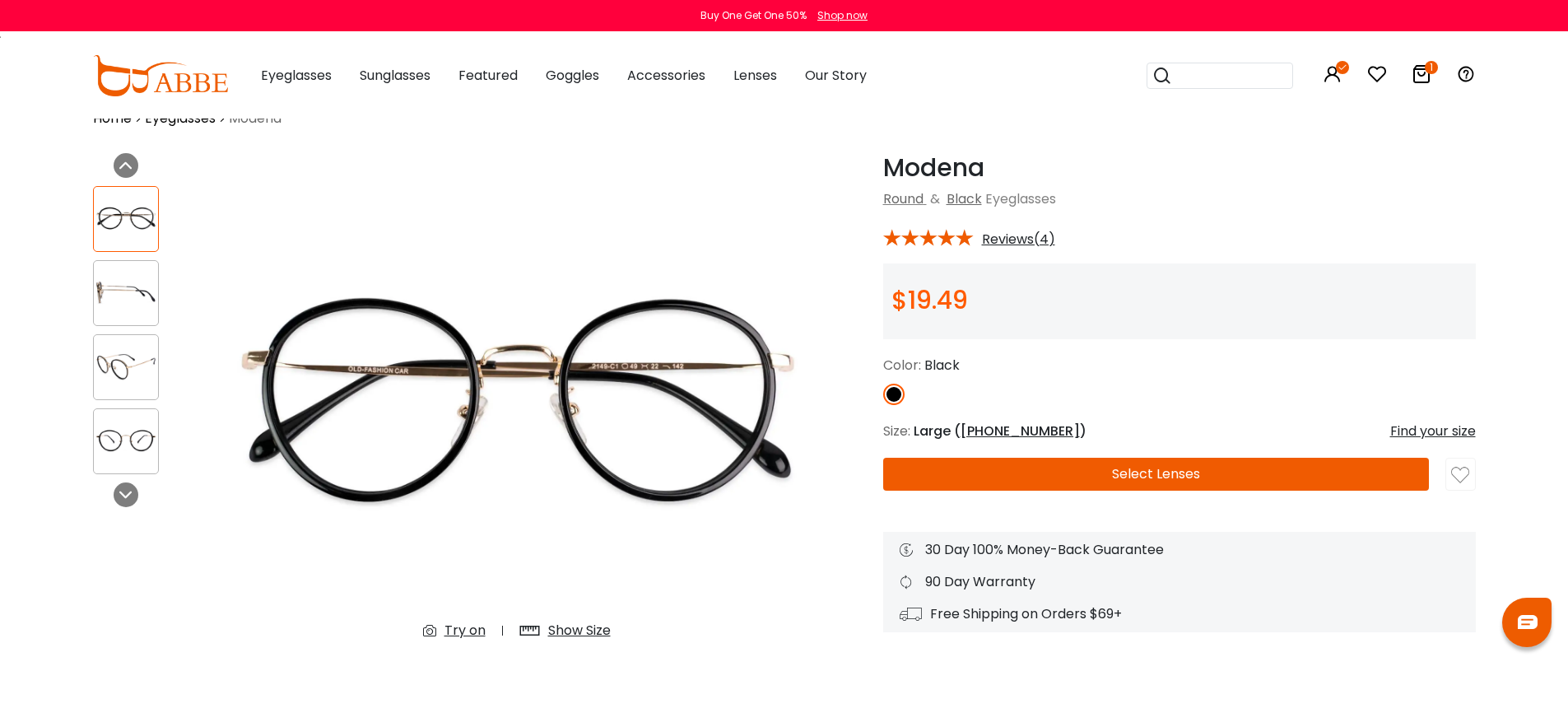
scroll to position [0, 0]
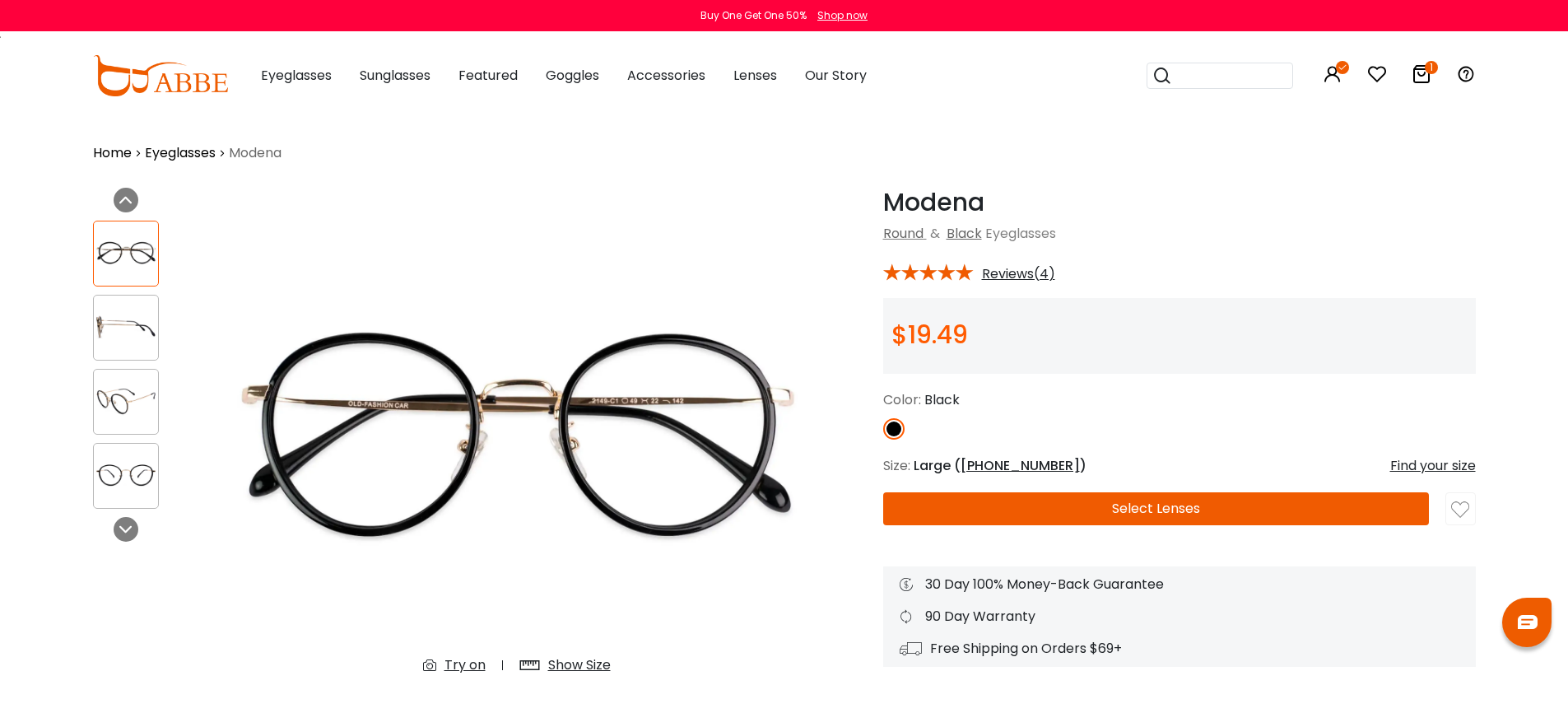
click at [1182, 250] on div "Modena Black Round & Black Eyeglasses * Reviews(4) $19.49 Color: *" at bounding box center [1180, 427] width 593 height 480
click at [196, 88] on img at bounding box center [160, 76] width 135 height 41
